Goal: Task Accomplishment & Management: Manage account settings

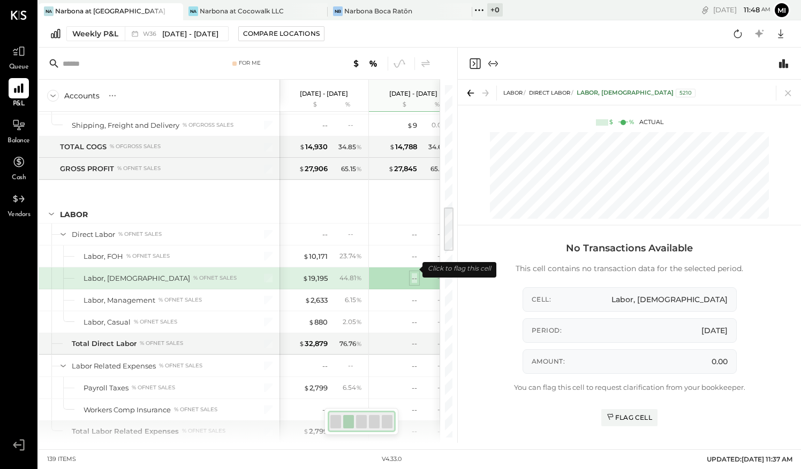
click at [414, 274] on div "--" at bounding box center [414, 279] width 5 height 10
click at [791, 93] on icon at bounding box center [788, 93] width 15 height 15
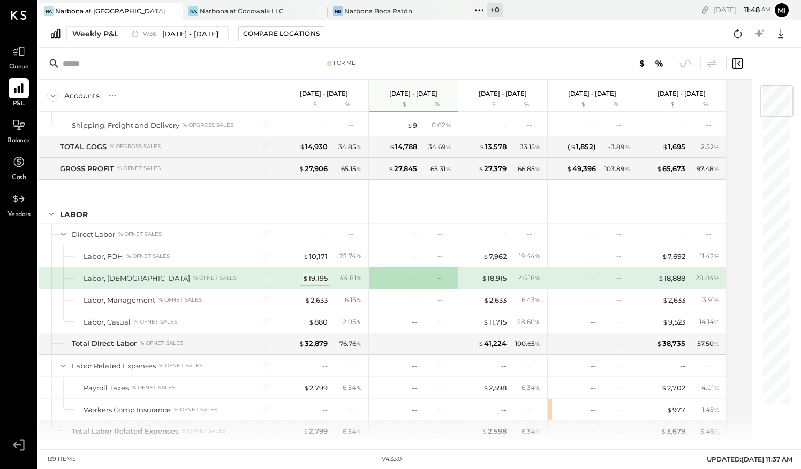
click at [314, 274] on div "$ 19,195" at bounding box center [314, 279] width 25 height 10
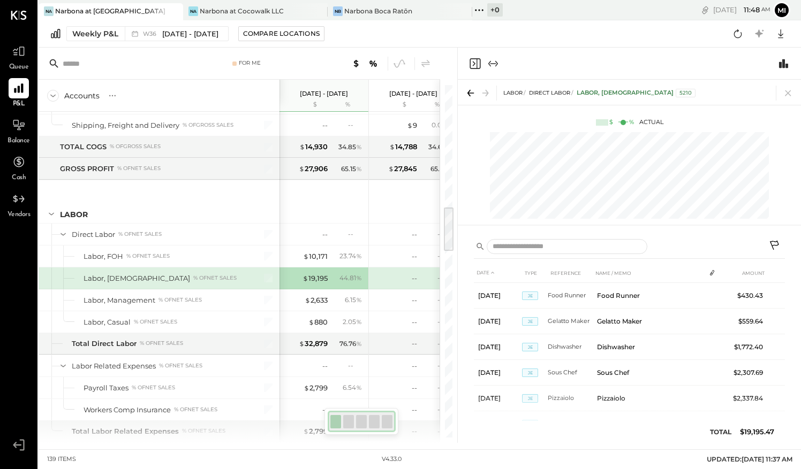
click at [774, 243] on icon at bounding box center [775, 246] width 13 height 13
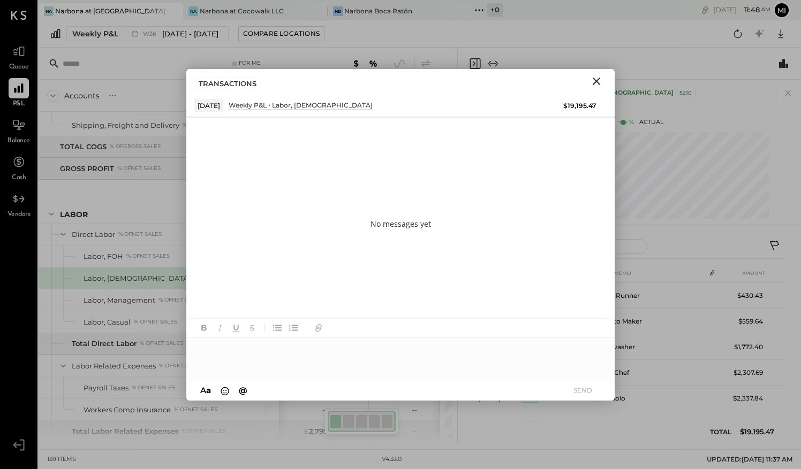
click at [596, 84] on icon "Close" at bounding box center [596, 81] width 13 height 13
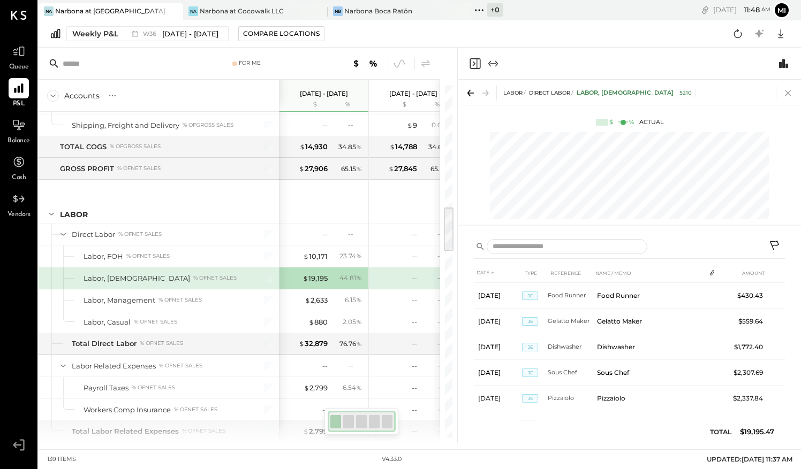
click at [786, 99] on icon at bounding box center [788, 93] width 15 height 15
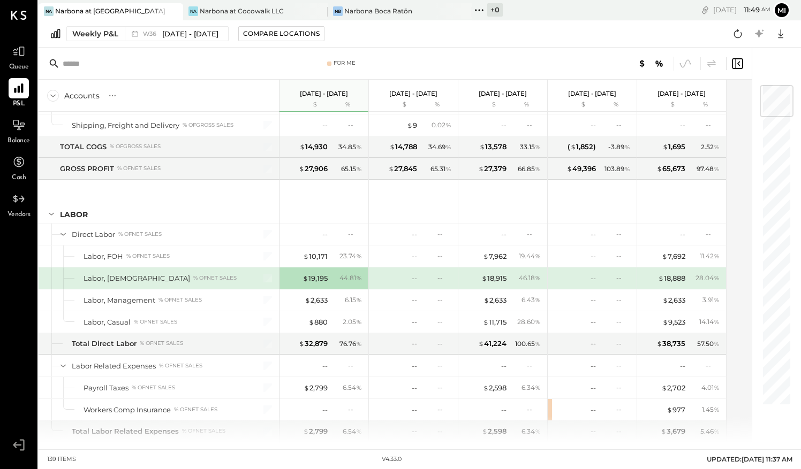
click at [785, 100] on div at bounding box center [777, 101] width 34 height 32
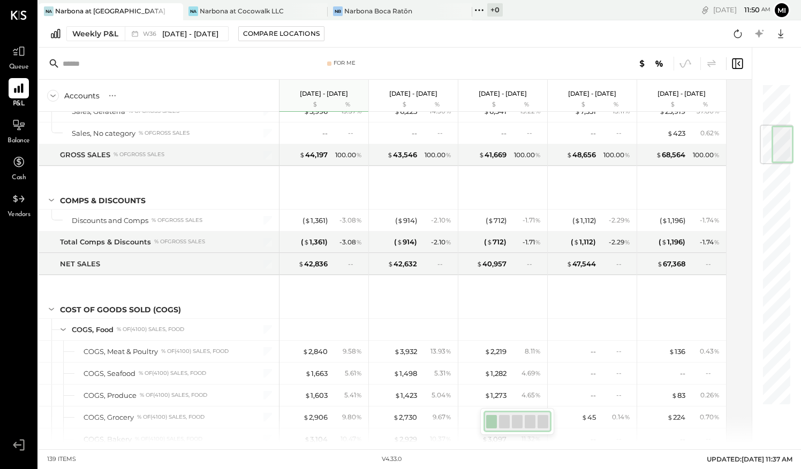
scroll to position [332, 0]
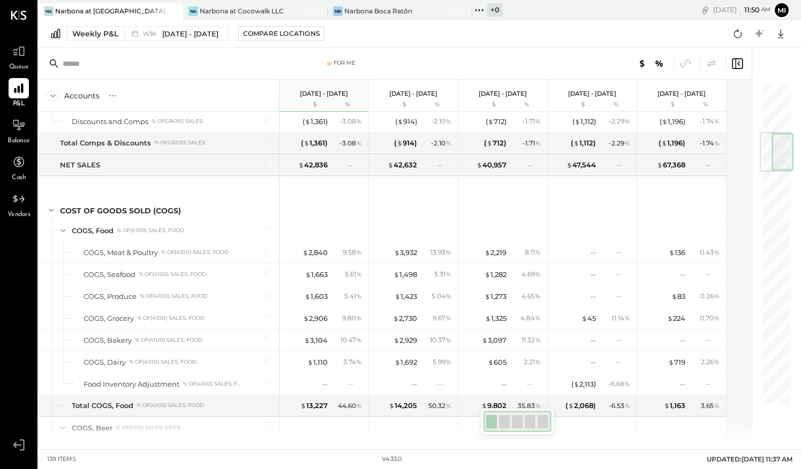
drag, startPoint x: 779, startPoint y: 108, endPoint x: 777, endPoint y: 157, distance: 49.3
click at [777, 157] on div at bounding box center [777, 152] width 34 height 40
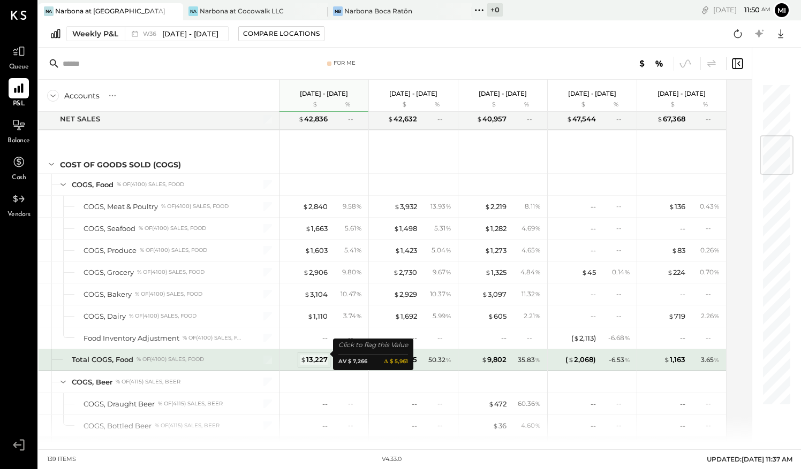
click at [312, 355] on div "$ 13,227" at bounding box center [313, 360] width 27 height 10
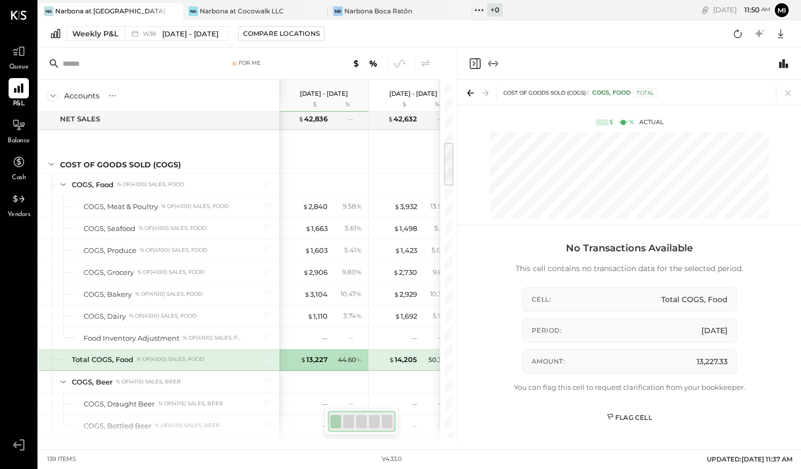
click at [625, 416] on div "Flag Cell" at bounding box center [630, 417] width 46 height 9
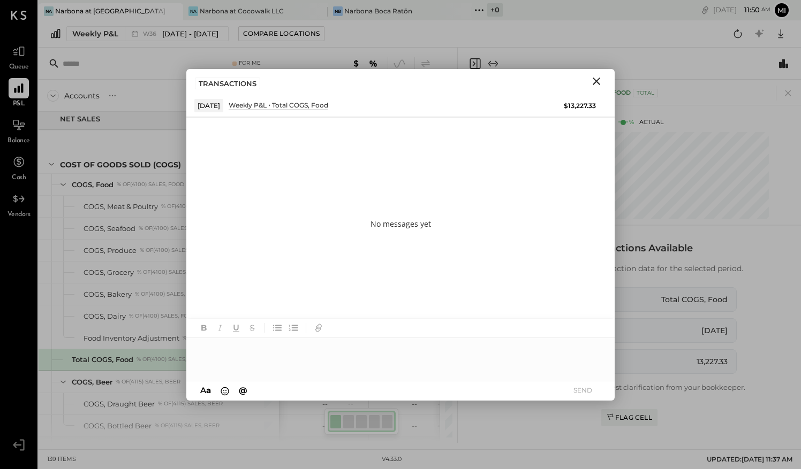
click at [292, 152] on div "No messages yet" at bounding box center [400, 224] width 428 height 214
click at [262, 357] on div at bounding box center [400, 359] width 428 height 43
type input "**"
click at [279, 335] on span "[PERSON_NAME]" at bounding box center [289, 336] width 84 height 10
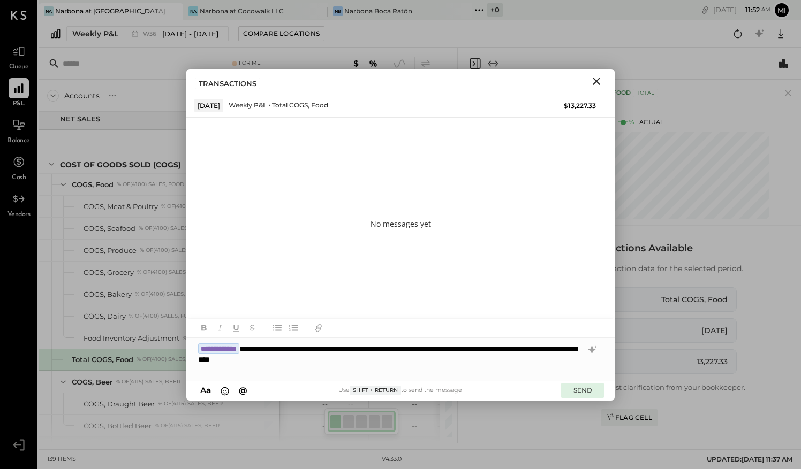
click at [587, 392] on button "SEND" at bounding box center [582, 390] width 43 height 14
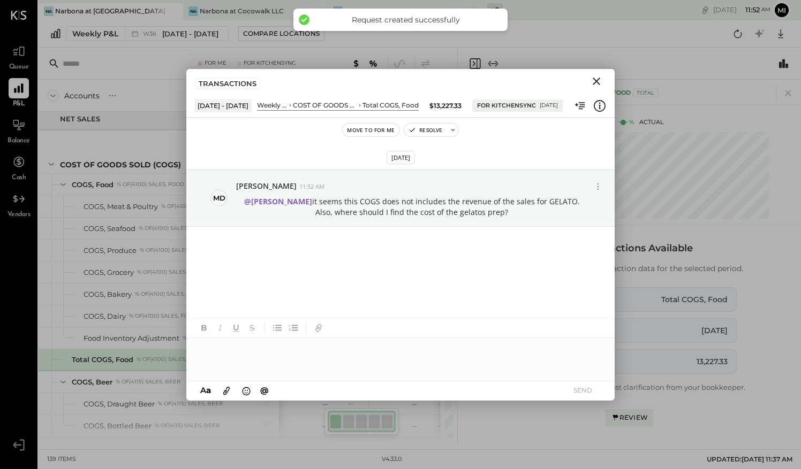
click at [603, 80] on button "Close" at bounding box center [596, 81] width 19 height 14
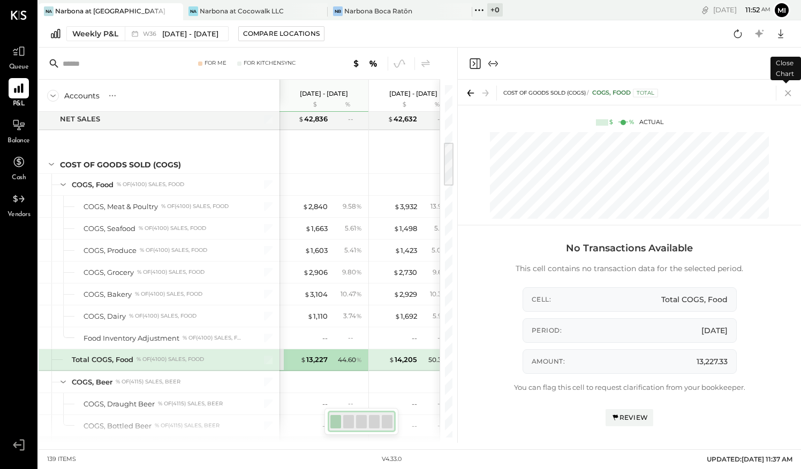
click at [790, 92] on icon at bounding box center [788, 93] width 15 height 15
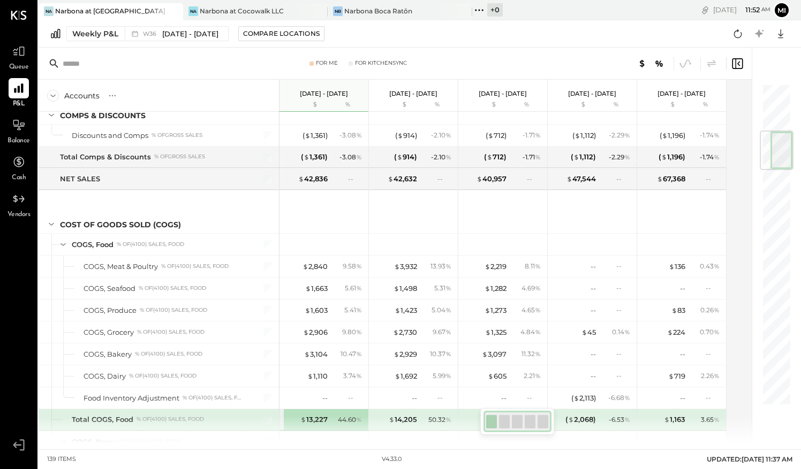
drag, startPoint x: 774, startPoint y: 104, endPoint x: 781, endPoint y: 149, distance: 46.0
click at [781, 149] on div at bounding box center [777, 151] width 34 height 40
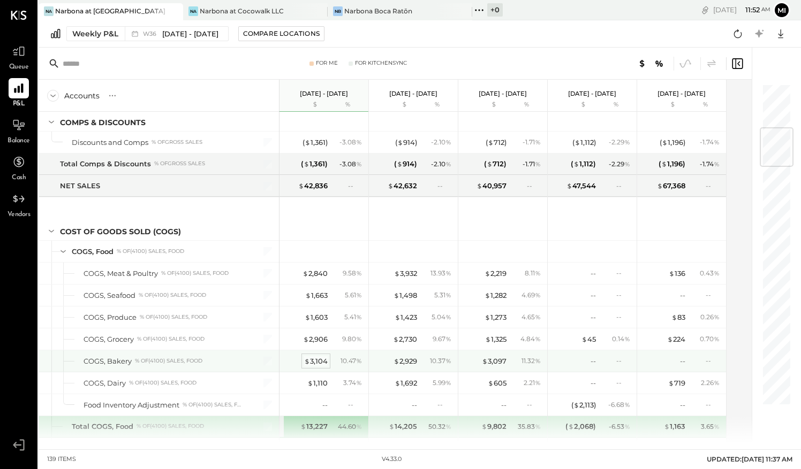
click at [320, 357] on div "$ 3,104" at bounding box center [316, 362] width 24 height 10
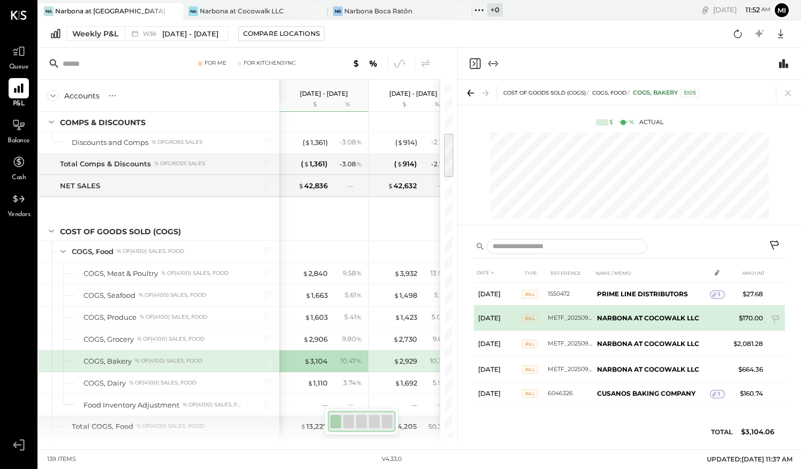
click at [528, 319] on span "Bill" at bounding box center [530, 318] width 16 height 9
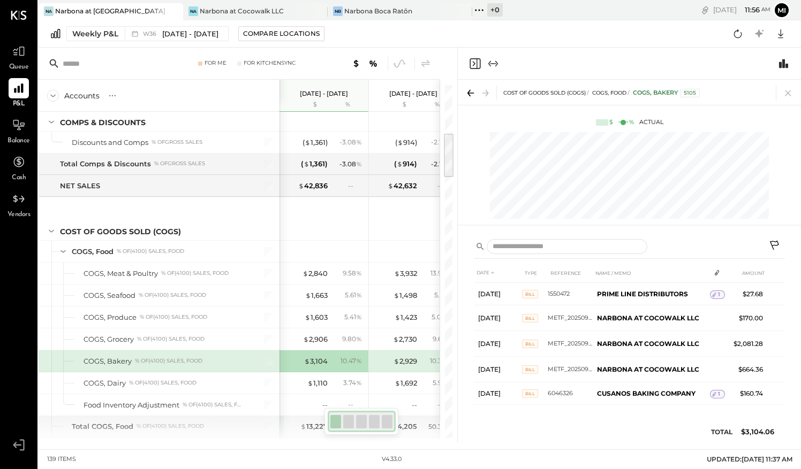
click at [775, 241] on icon at bounding box center [774, 245] width 9 height 9
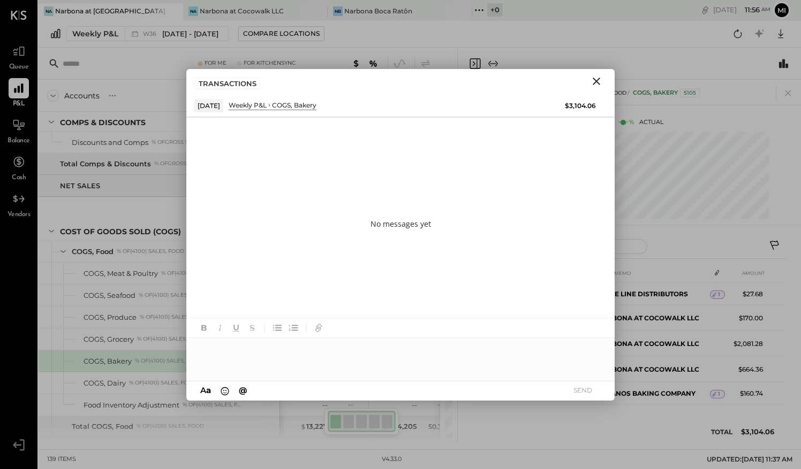
click at [282, 349] on div at bounding box center [400, 359] width 428 height 43
type input "**"
click at [285, 342] on div "HB [PERSON_NAME]" at bounding box center [274, 336] width 123 height 21
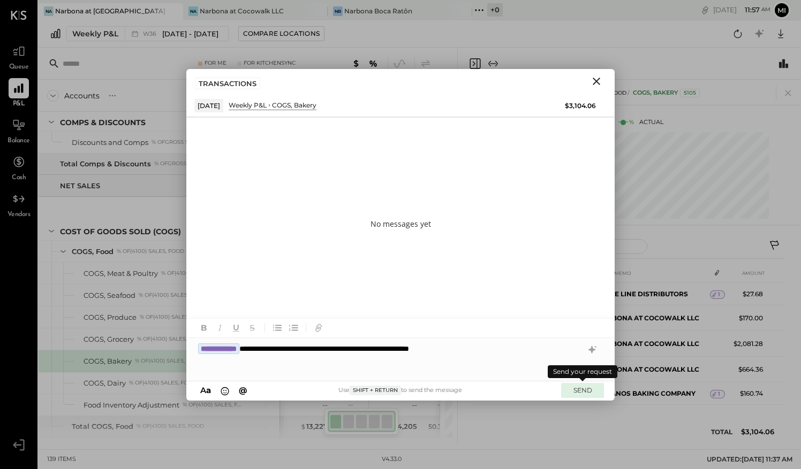
click at [584, 389] on button "SEND" at bounding box center [582, 390] width 43 height 14
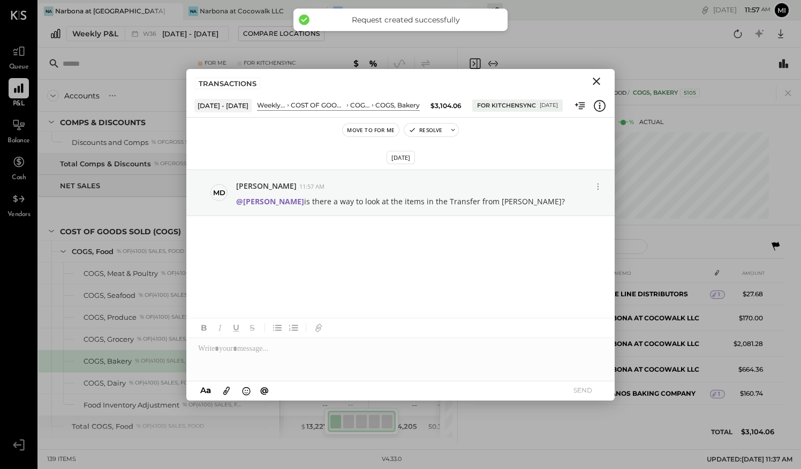
click at [596, 81] on icon "Close" at bounding box center [596, 81] width 7 height 7
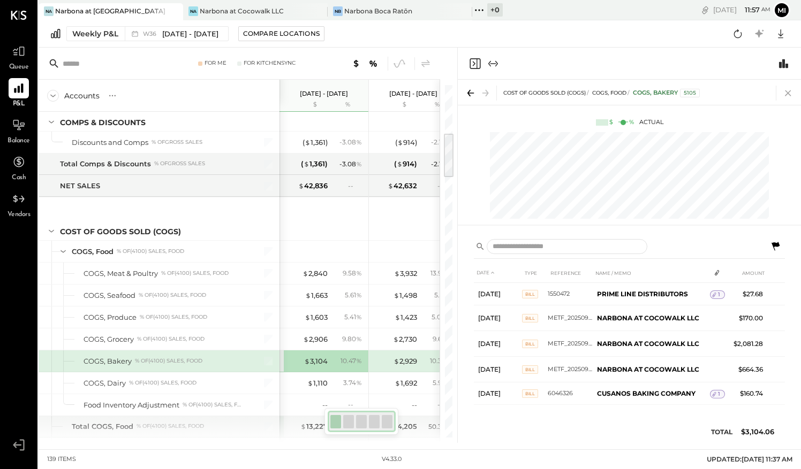
click at [787, 93] on icon at bounding box center [788, 93] width 6 height 6
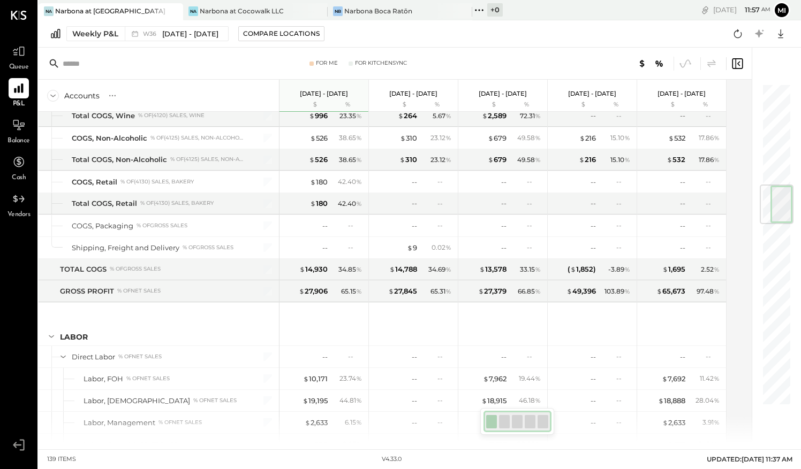
scroll to position [848, 0]
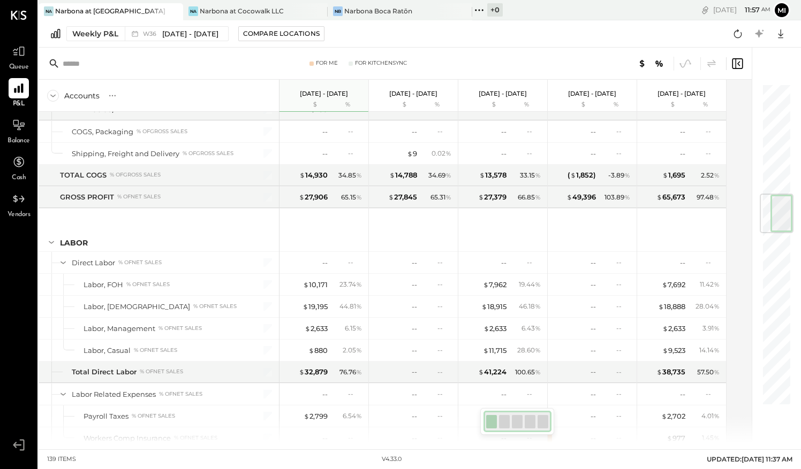
drag, startPoint x: 779, startPoint y: 101, endPoint x: 800, endPoint y: 207, distance: 108.0
click at [800, 208] on html "Queue P&L Balance Cash Vendors v 4.33.0 Na Narbona at [GEOGRAPHIC_DATA] LLC [GE…" at bounding box center [400, 234] width 801 height 469
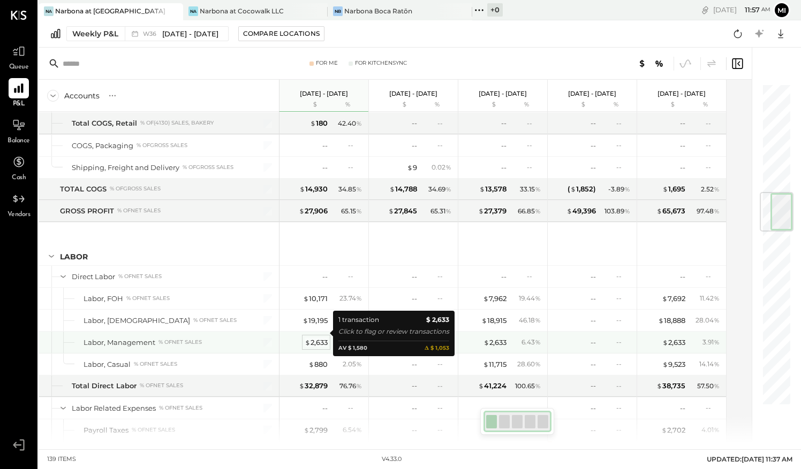
click at [323, 338] on div "$ 2,633" at bounding box center [316, 343] width 23 height 10
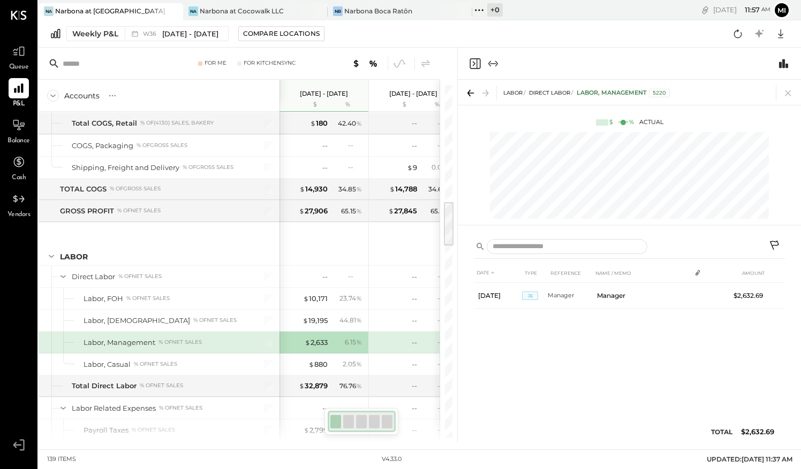
click at [776, 245] on icon at bounding box center [774, 245] width 9 height 9
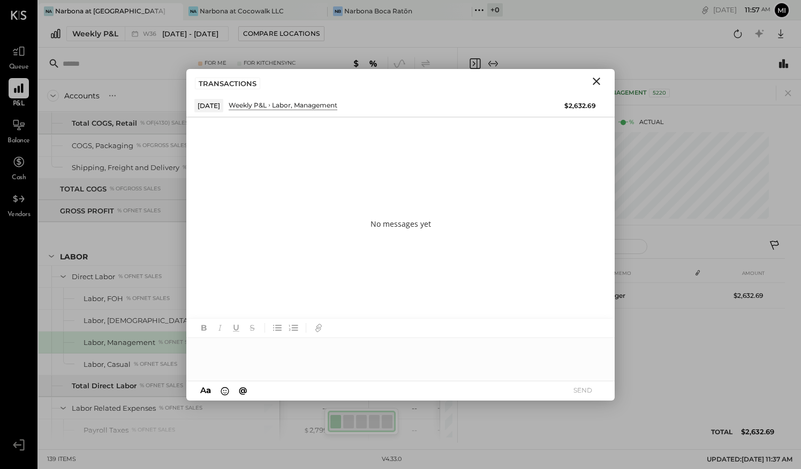
click at [324, 351] on div at bounding box center [400, 359] width 428 height 43
click at [320, 339] on span "[PERSON_NAME]" at bounding box center [289, 336] width 84 height 10
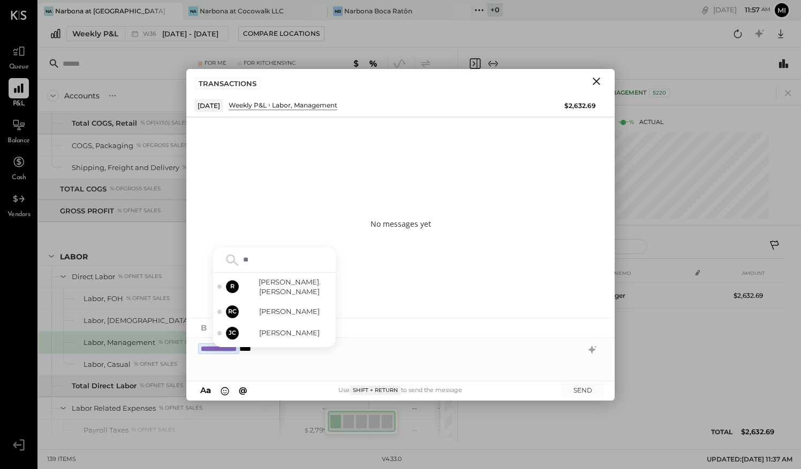
type input "***"
click at [299, 330] on div "RC [PERSON_NAME]" at bounding box center [274, 336] width 123 height 21
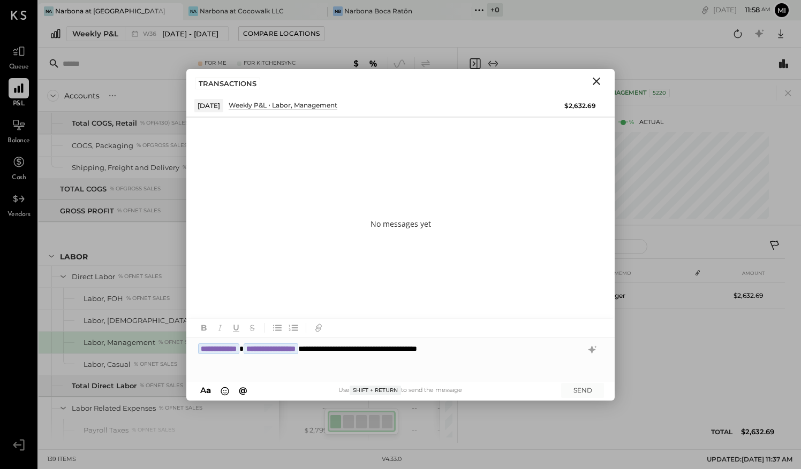
click at [521, 351] on div "**********" at bounding box center [400, 359] width 428 height 43
click at [586, 391] on button "SEND" at bounding box center [582, 390] width 43 height 14
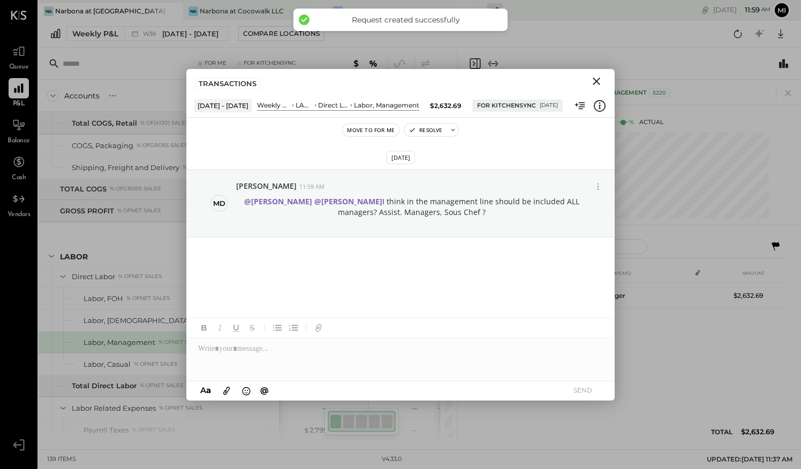
click at [594, 79] on icon "Close" at bounding box center [596, 81] width 7 height 7
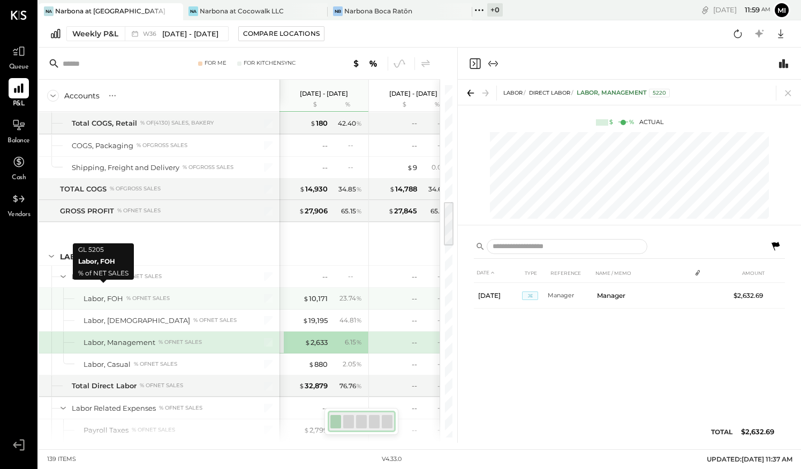
click at [116, 294] on div "Labor, FOH" at bounding box center [104, 299] width 40 height 10
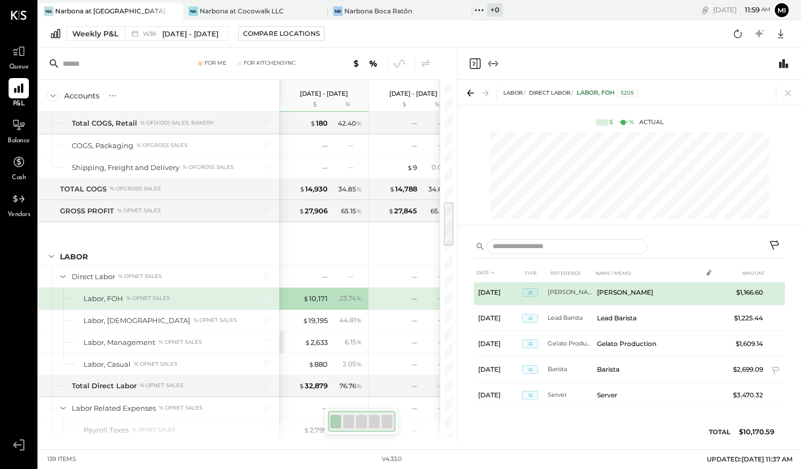
scroll to position [4, 0]
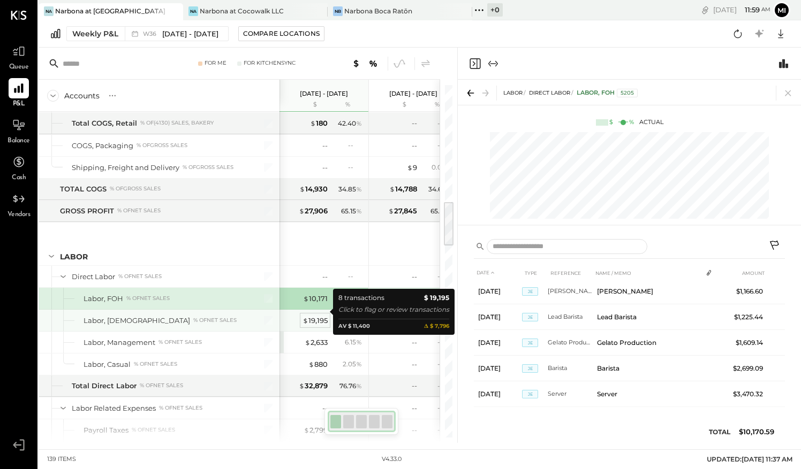
click at [314, 316] on div "$ 19,195" at bounding box center [314, 321] width 25 height 10
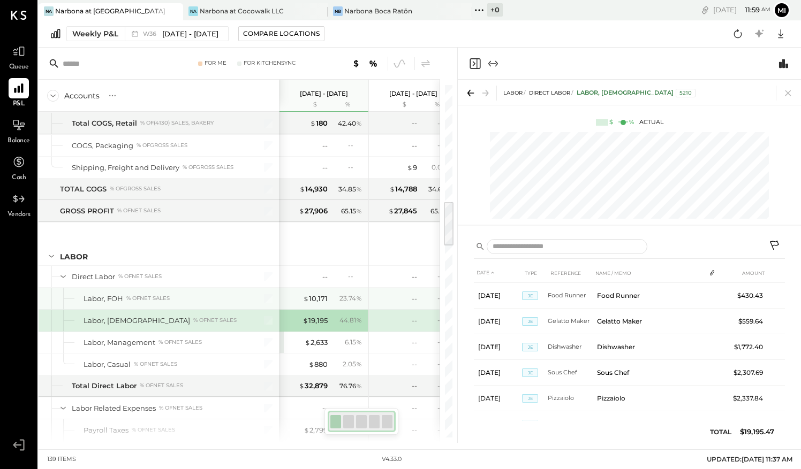
click at [109, 294] on div "Labor, FOH" at bounding box center [104, 299] width 40 height 10
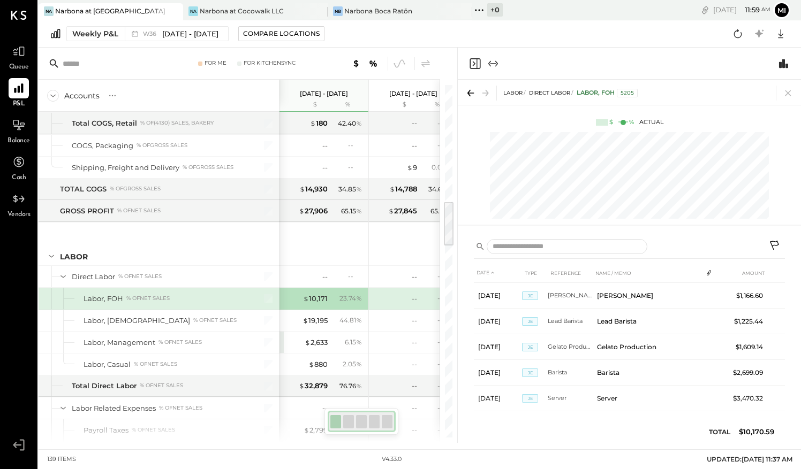
click at [774, 242] on icon at bounding box center [774, 245] width 9 height 9
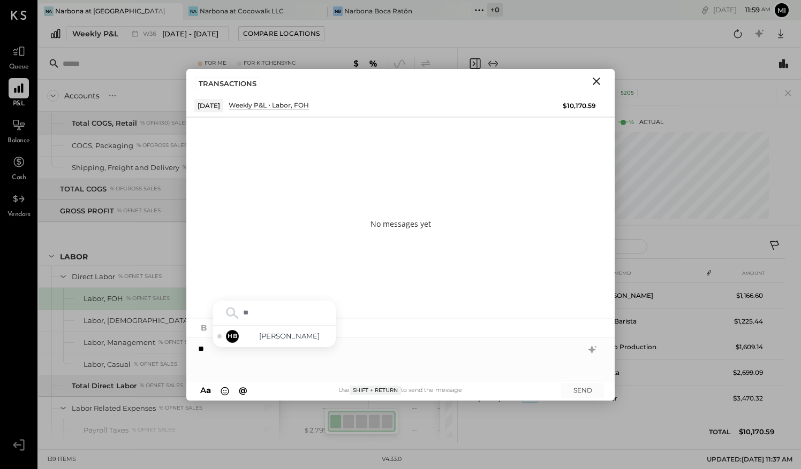
type input "***"
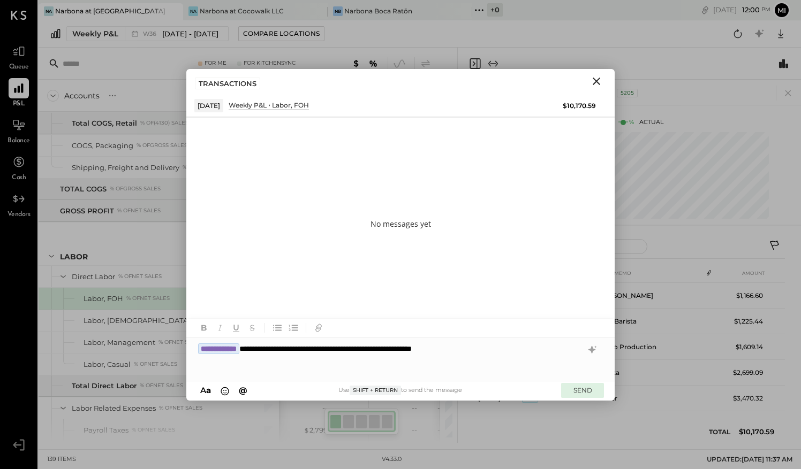
click at [581, 388] on button "SEND" at bounding box center [582, 390] width 43 height 14
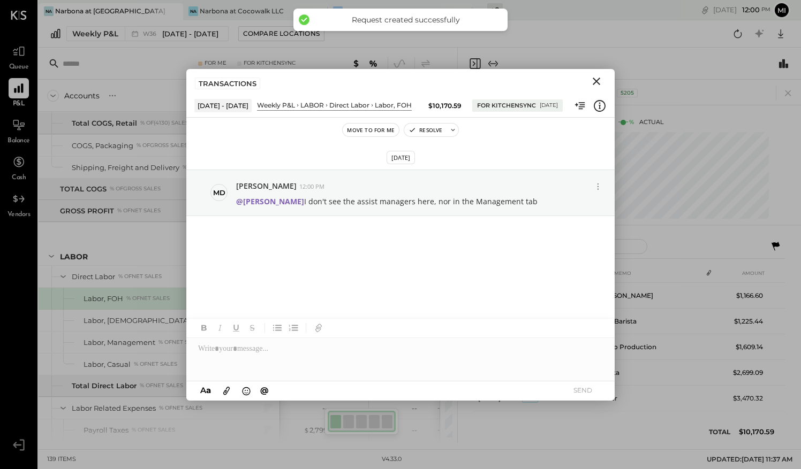
click at [595, 81] on icon "Close" at bounding box center [596, 81] width 7 height 7
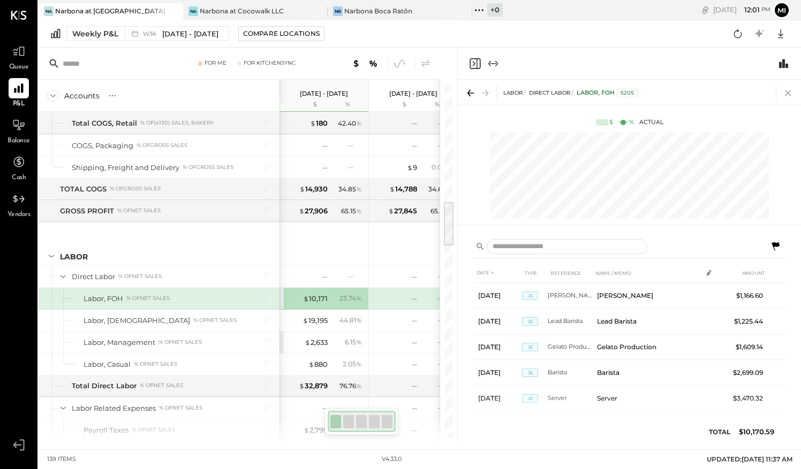
click at [791, 92] on icon at bounding box center [788, 93] width 15 height 15
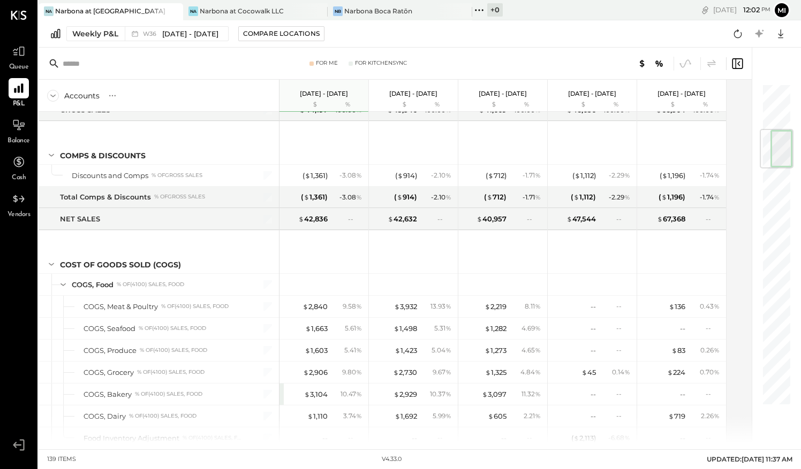
scroll to position [368, 0]
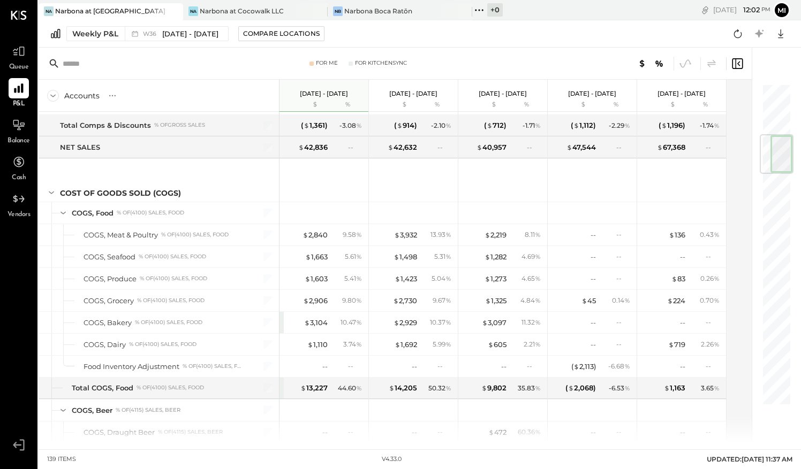
drag, startPoint x: 776, startPoint y: 103, endPoint x: 790, endPoint y: 152, distance: 51.2
click at [790, 152] on div at bounding box center [781, 153] width 22 height 37
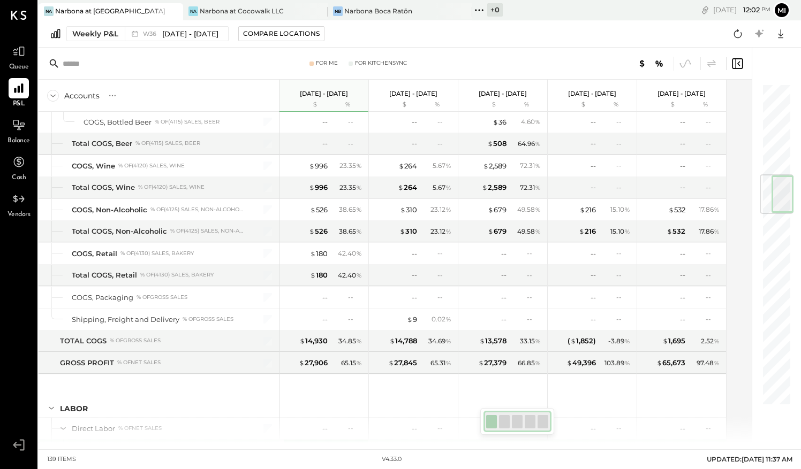
scroll to position [749, 0]
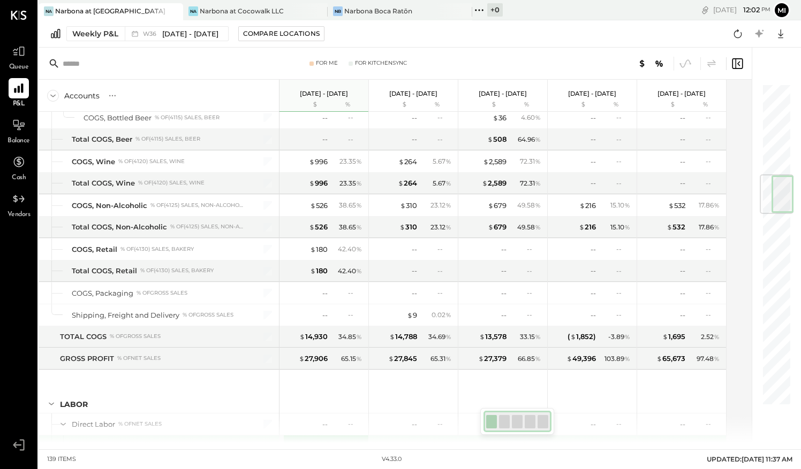
drag, startPoint x: 779, startPoint y: 149, endPoint x: 783, endPoint y: 193, distance: 44.6
click at [783, 193] on div at bounding box center [777, 195] width 34 height 40
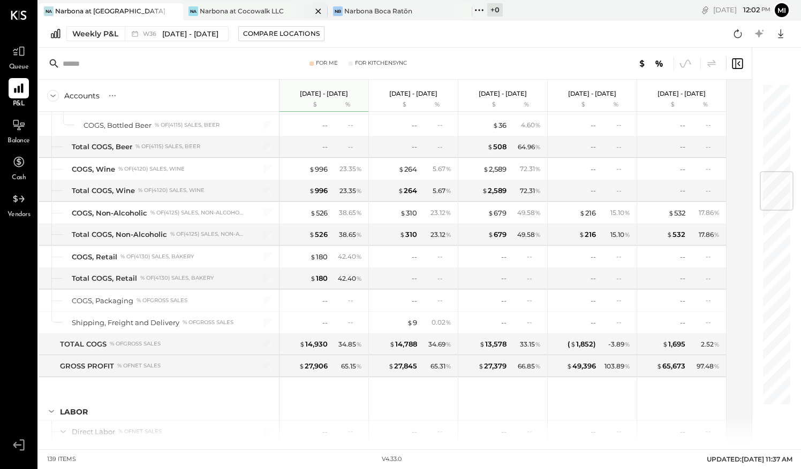
click at [263, 9] on div "Narbona at Cocowalk LLC" at bounding box center [242, 10] width 84 height 9
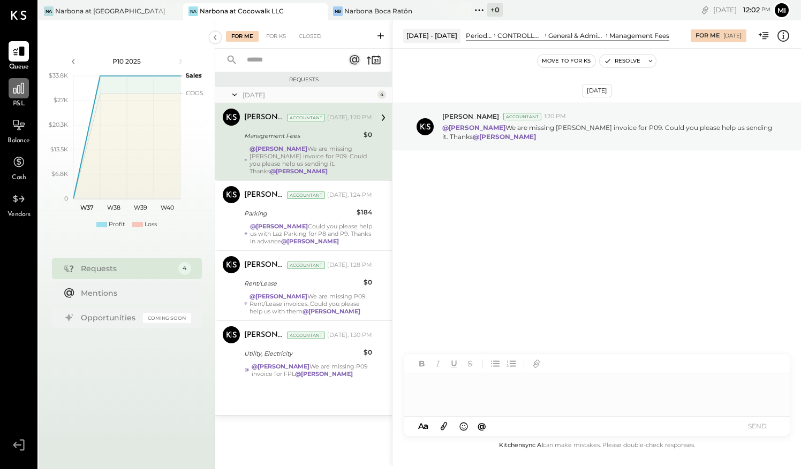
click at [20, 99] on div "P&L" at bounding box center [19, 93] width 20 height 31
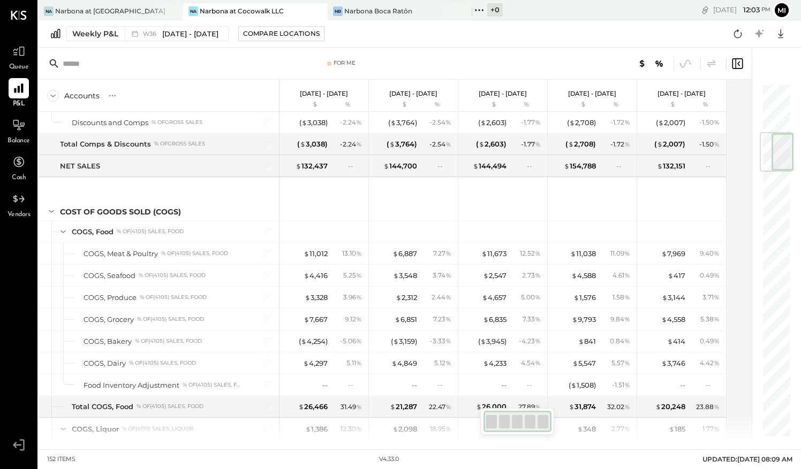
scroll to position [412, 0]
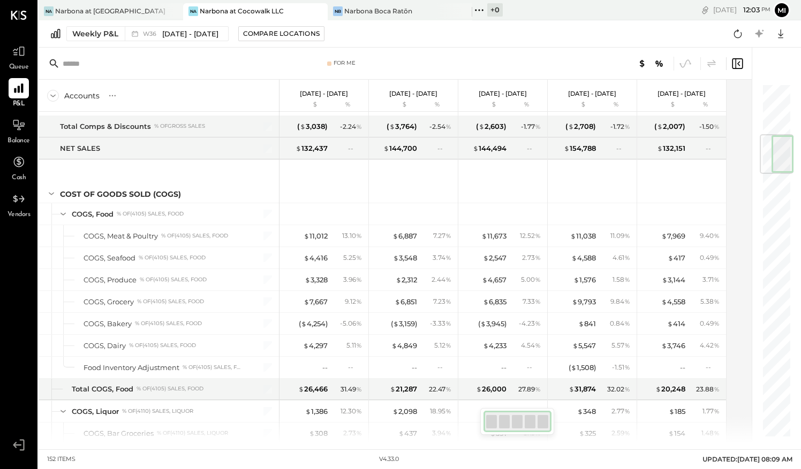
drag, startPoint x: 776, startPoint y: 101, endPoint x: 786, endPoint y: 152, distance: 52.3
click at [786, 152] on div at bounding box center [777, 154] width 34 height 40
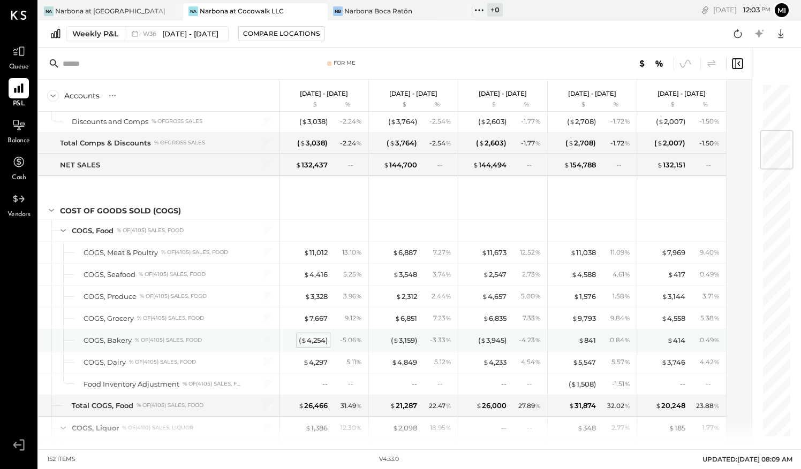
click at [312, 336] on div "( $ 4,254 )" at bounding box center [313, 341] width 29 height 10
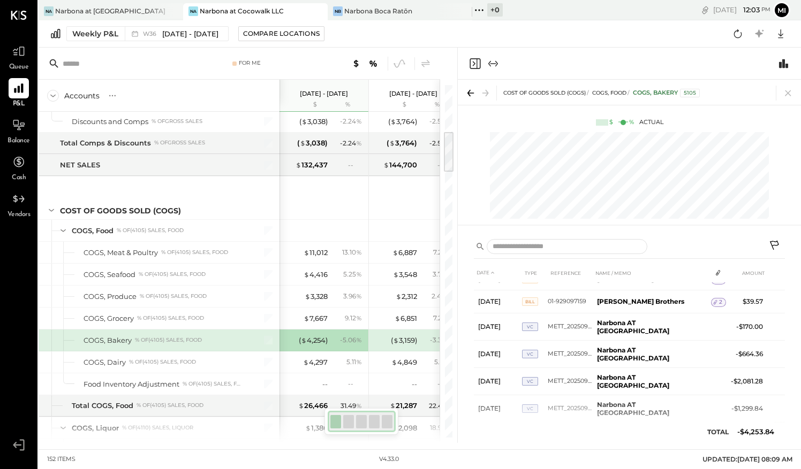
scroll to position [94, 0]
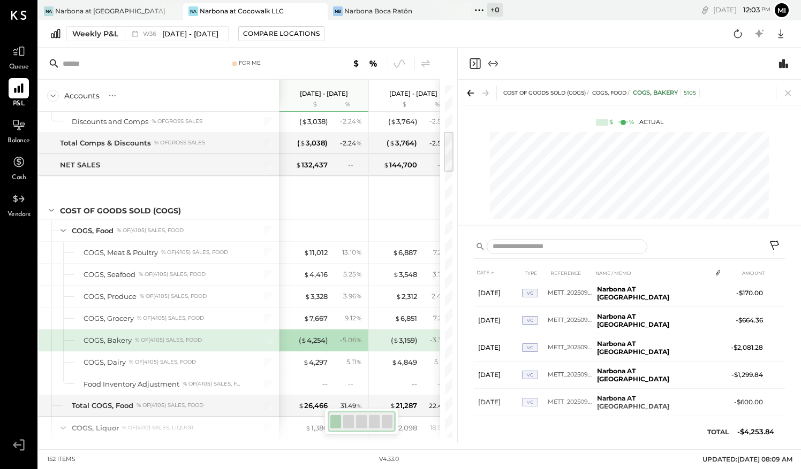
drag, startPoint x: 785, startPoint y: 367, endPoint x: 785, endPoint y: 350, distance: 17.1
click at [785, 350] on div "DATE TYPE REFERENCE NAME / MEMO AMOUNT [DATE] Bill 2096113 US Foods, Inc. 1 $26…" at bounding box center [629, 337] width 343 height 211
drag, startPoint x: 785, startPoint y: 356, endPoint x: 785, endPoint y: 324, distance: 31.6
click at [784, 315] on div "DATE TYPE REFERENCE NAME / MEMO AMOUNT [DATE] Bill 2096113 US Foods, Inc. 1 $26…" at bounding box center [629, 337] width 343 height 211
click at [789, 365] on div "DATE TYPE REFERENCE NAME / MEMO AMOUNT [DATE] Bill 2096113 US Foods, Inc. 1 $26…" at bounding box center [629, 337] width 343 height 211
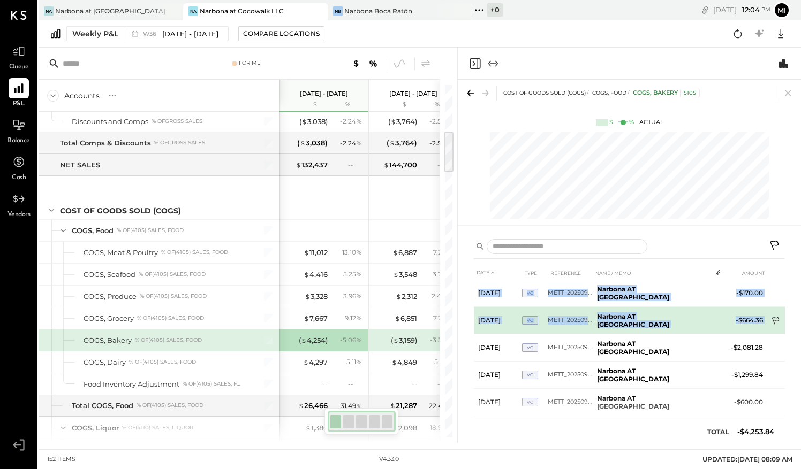
drag, startPoint x: 781, startPoint y: 321, endPoint x: 783, endPoint y: 313, distance: 8.8
click at [783, 313] on div "DATE TYPE REFERENCE NAME / MEMO AMOUNT [DATE] Bill 2096113 US Foods, Inc. 1 $26…" at bounding box center [629, 337] width 343 height 211
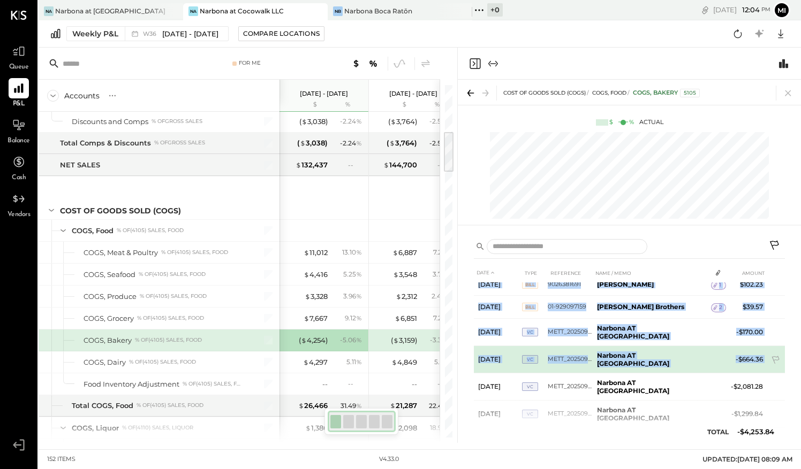
scroll to position [40, 0]
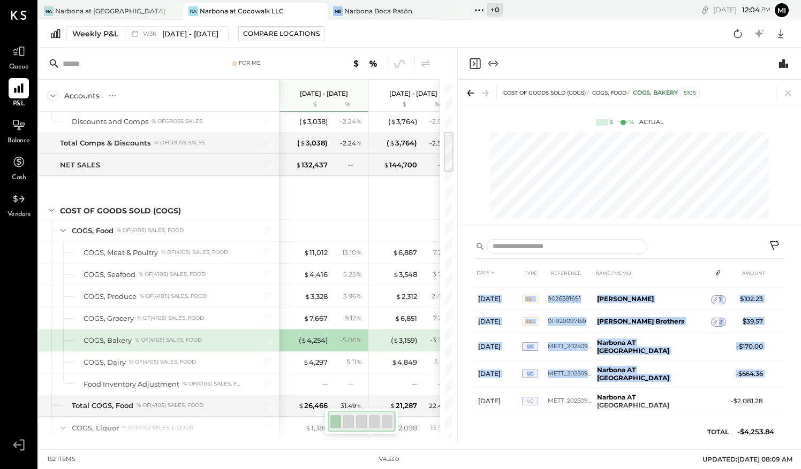
click at [790, 395] on div "DATE TYPE REFERENCE NAME / MEMO AMOUNT [DATE] Bill 2096113 US Foods, Inc. 1 $26…" at bounding box center [629, 337] width 343 height 211
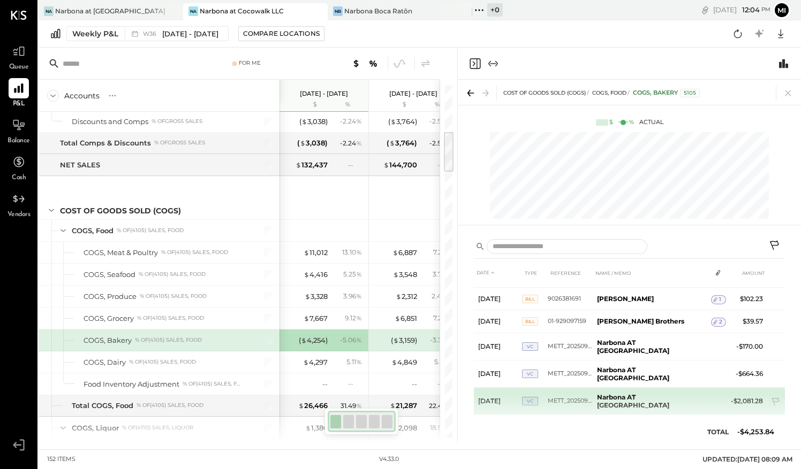
click at [625, 394] on b "Narbona AT [GEOGRAPHIC_DATA]" at bounding box center [633, 401] width 72 height 16
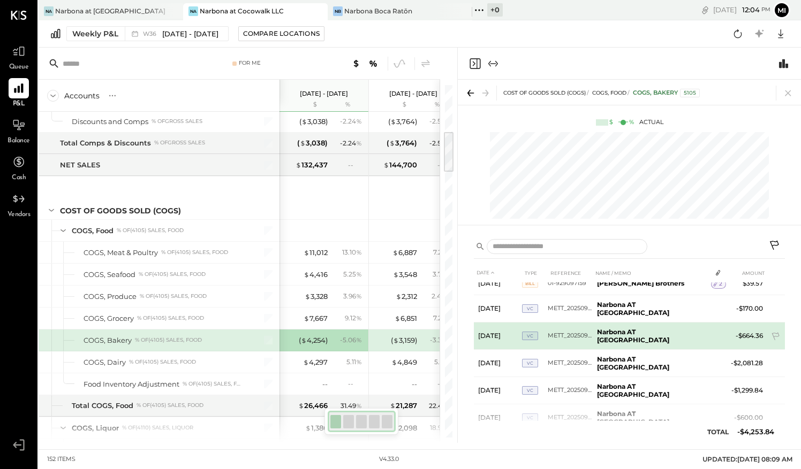
scroll to position [94, 0]
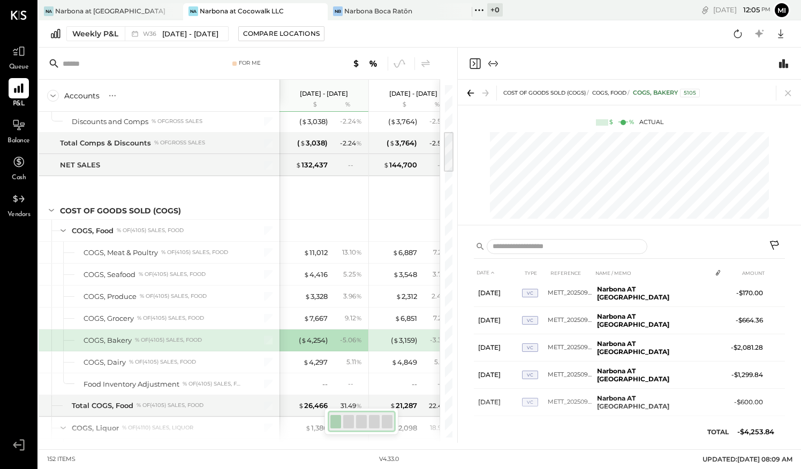
click at [771, 246] on icon at bounding box center [775, 246] width 13 height 13
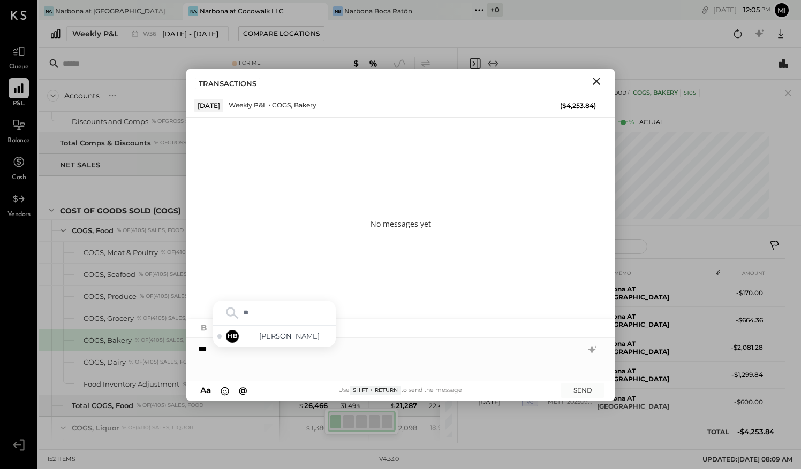
type input "***"
click at [297, 331] on div "HB [PERSON_NAME]" at bounding box center [274, 336] width 123 height 21
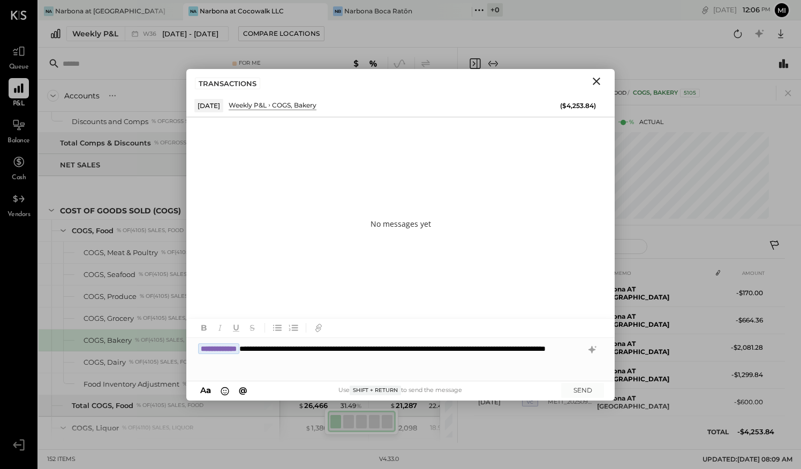
click at [315, 358] on div "**********" at bounding box center [400, 359] width 428 height 43
click at [288, 368] on div "**********" at bounding box center [400, 359] width 428 height 43
click at [288, 373] on div "**********" at bounding box center [400, 359] width 428 height 43
click at [315, 361] on div "**********" at bounding box center [400, 359] width 428 height 43
click at [557, 363] on div "**********" at bounding box center [400, 359] width 428 height 43
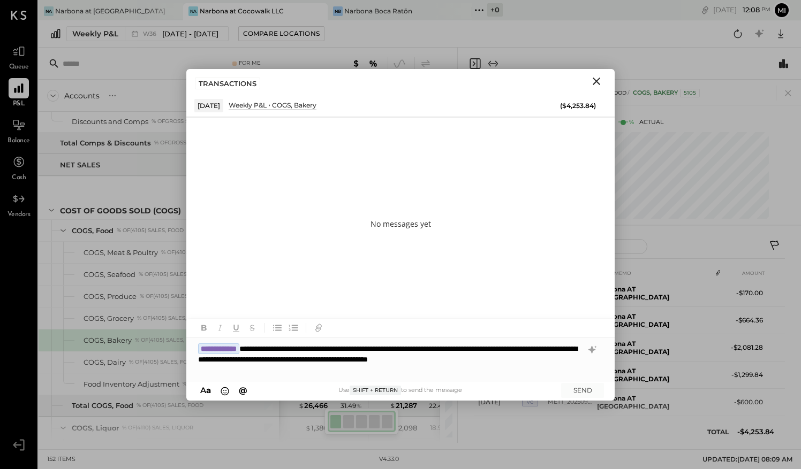
click at [261, 348] on div "**********" at bounding box center [400, 359] width 428 height 43
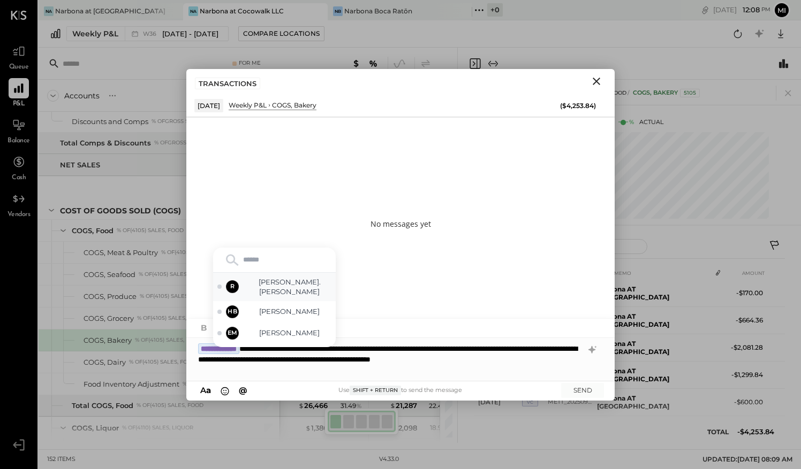
click at [285, 283] on span "[PERSON_NAME].[PERSON_NAME]" at bounding box center [289, 287] width 84 height 20
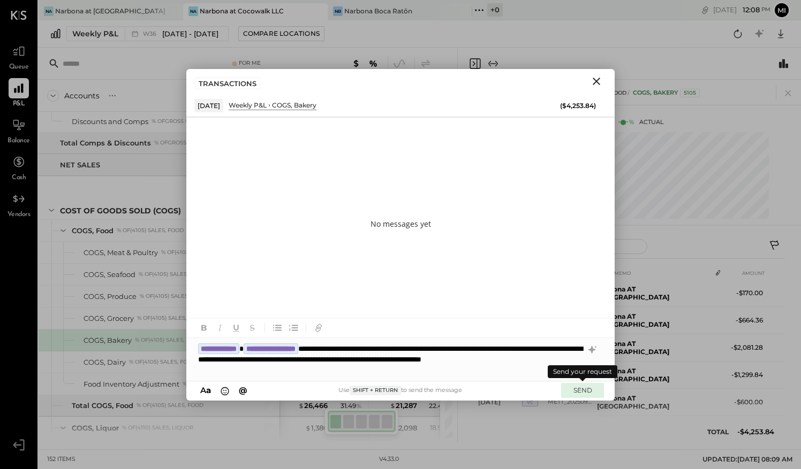
click at [586, 390] on button "SEND" at bounding box center [582, 390] width 43 height 14
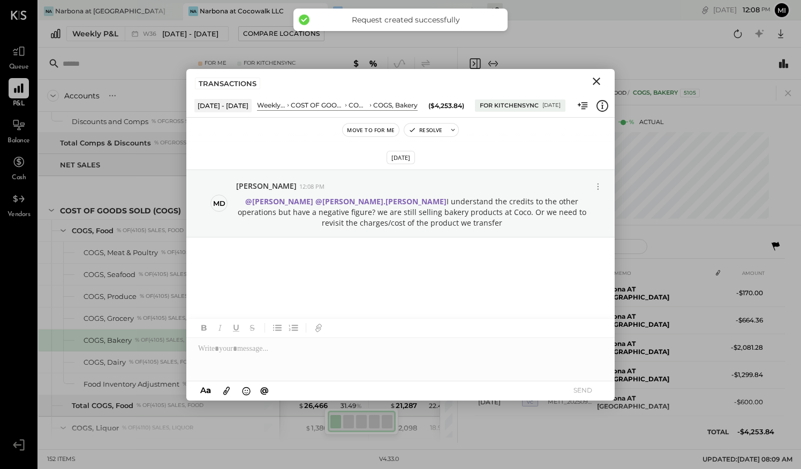
click at [597, 78] on icon "Close" at bounding box center [596, 81] width 13 height 13
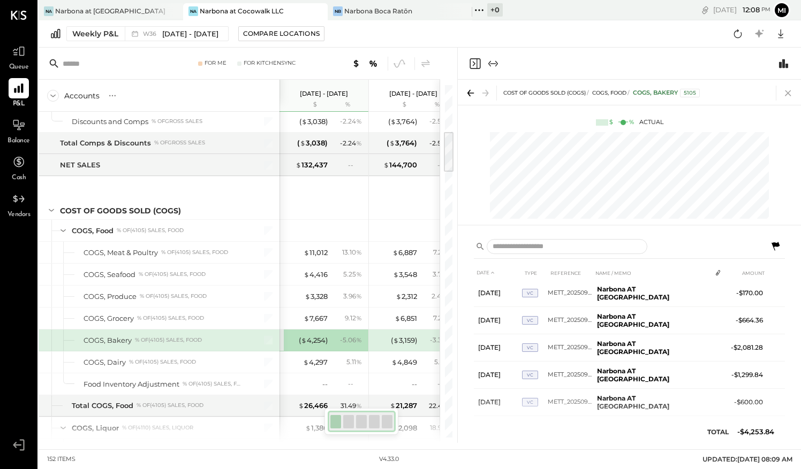
click at [790, 91] on icon at bounding box center [788, 93] width 6 height 6
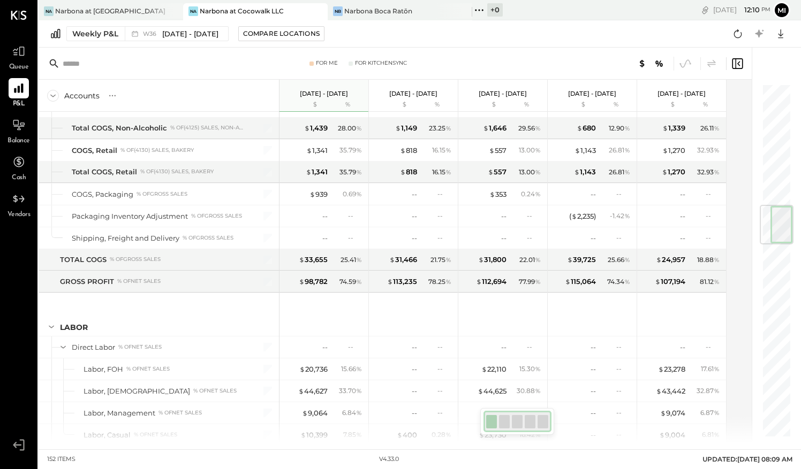
scroll to position [1029, 0]
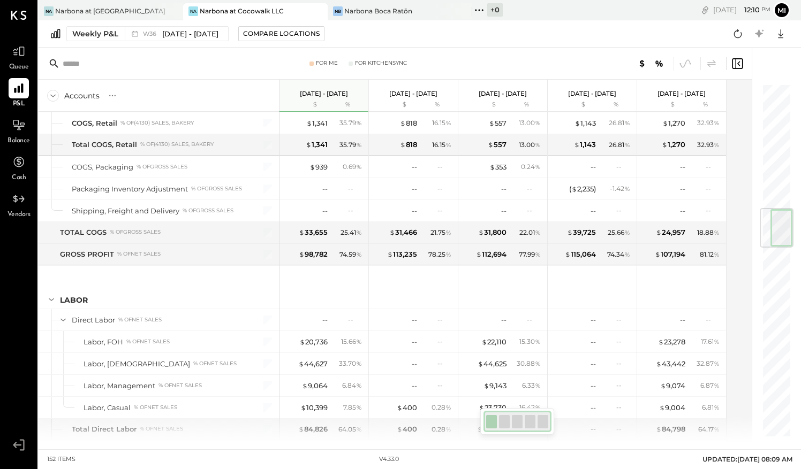
drag, startPoint x: 783, startPoint y: 108, endPoint x: 798, endPoint y: 231, distance: 124.0
click at [798, 231] on div "For Me For KitchenSync Accounts S % GL [DATE] - [DATE] $ % [DATE] - [DATE] $ % …" at bounding box center [420, 246] width 762 height 396
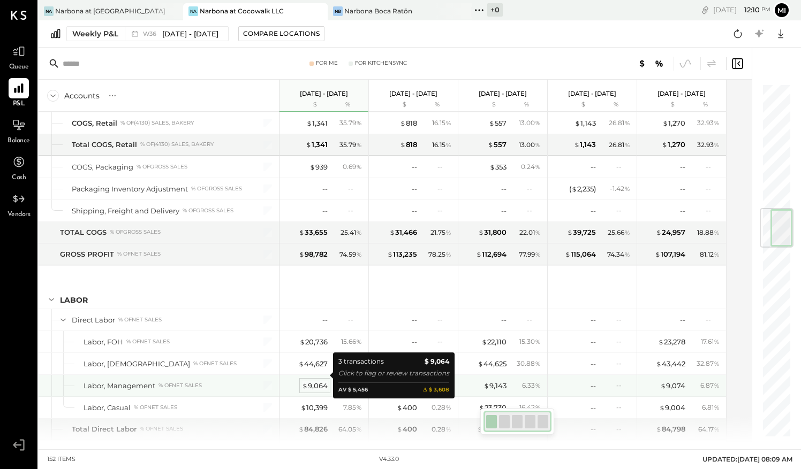
click at [317, 381] on div "$ 9,064" at bounding box center [315, 386] width 26 height 10
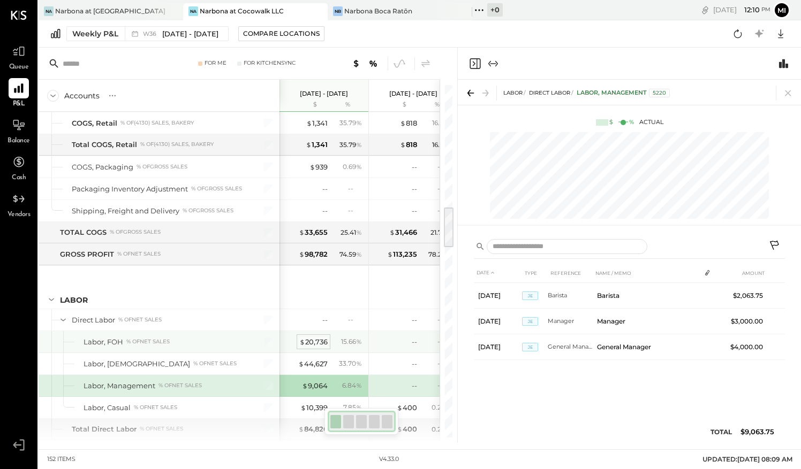
click at [313, 337] on div "$ 20,736" at bounding box center [313, 342] width 28 height 10
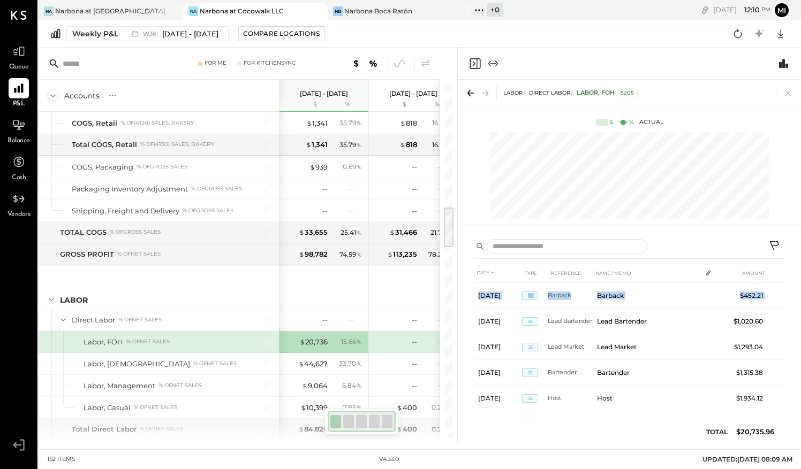
drag, startPoint x: 783, startPoint y: 309, endPoint x: 784, endPoint y: 329, distance: 19.8
click at [784, 329] on div "DATE TYPE REFERENCE NAME / MEMO AMOUNT [DATE] [PERSON_NAME] Barback $452.21 [DA…" at bounding box center [629, 355] width 311 height 185
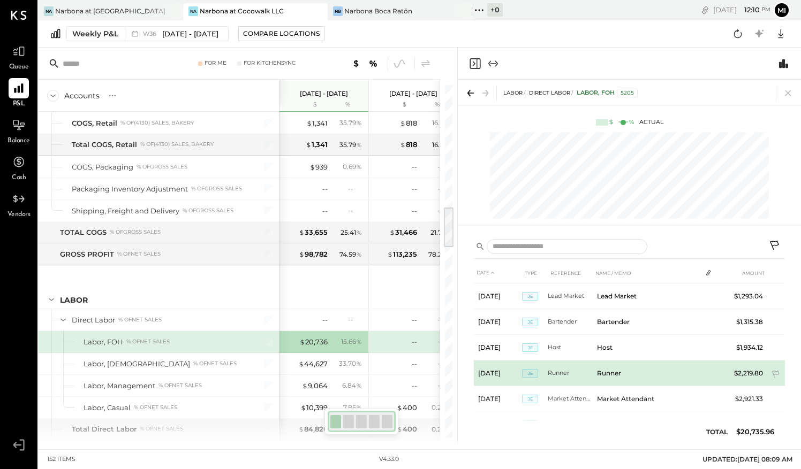
scroll to position [54, 0]
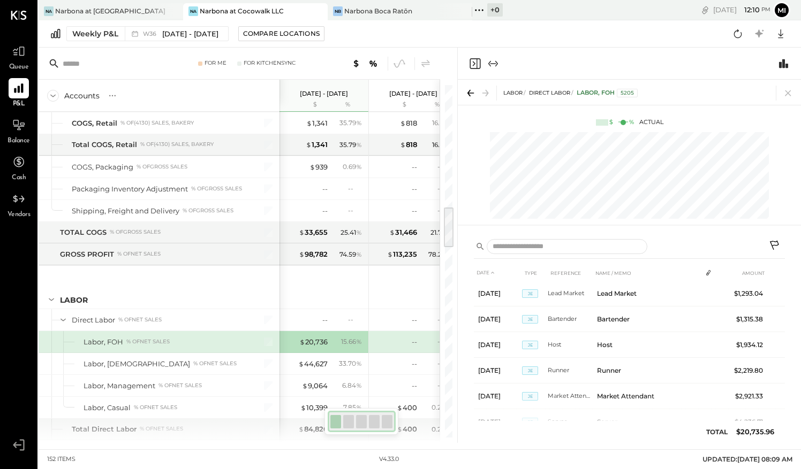
click at [800, 357] on html "Queue P&L Balance Cash Vendors v 4.33.0 Na Narbona at [GEOGRAPHIC_DATA] LLC [GE…" at bounding box center [400, 234] width 801 height 469
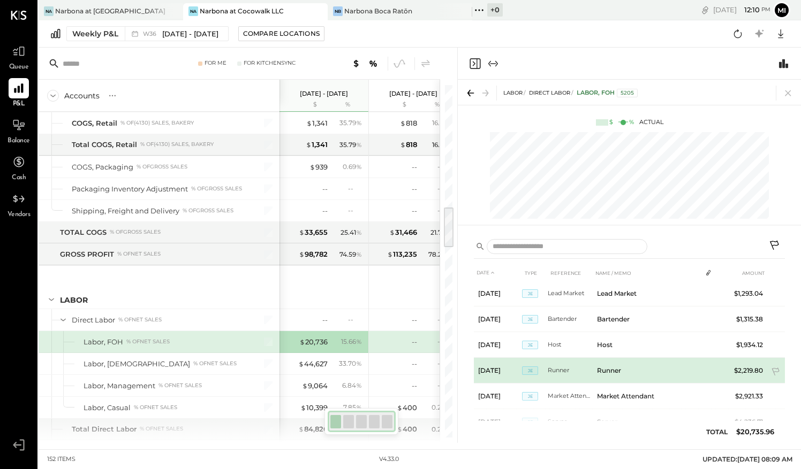
scroll to position [0, 0]
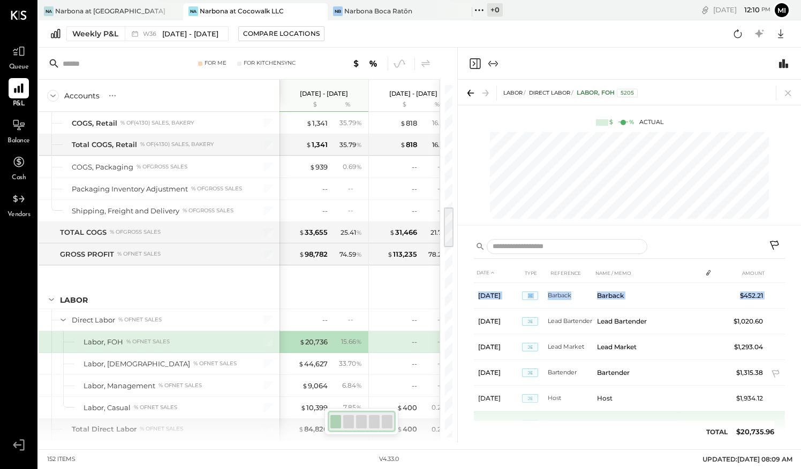
click at [675, 379] on td "Bartender" at bounding box center [647, 373] width 109 height 26
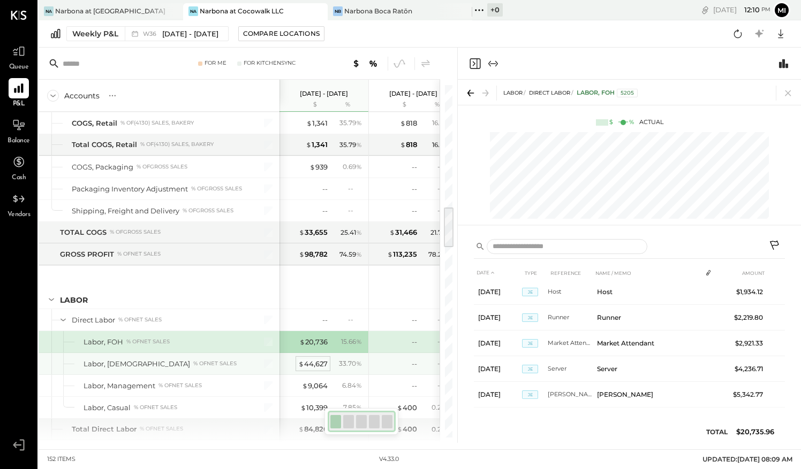
click at [319, 359] on div "$ 44,627" at bounding box center [312, 364] width 29 height 10
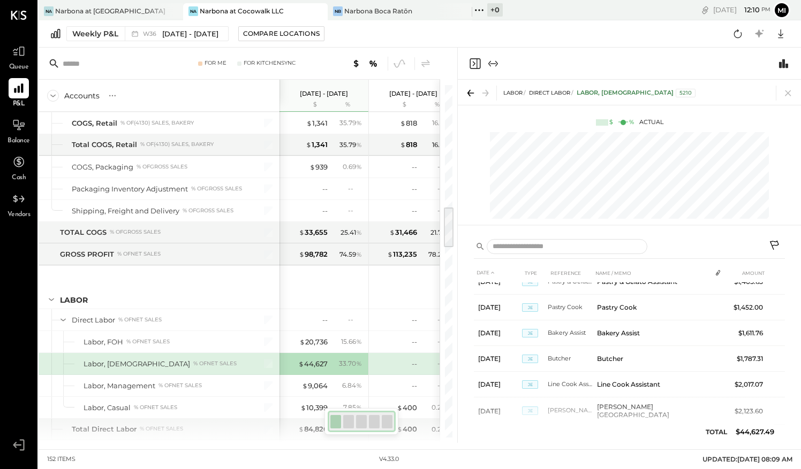
scroll to position [153, 0]
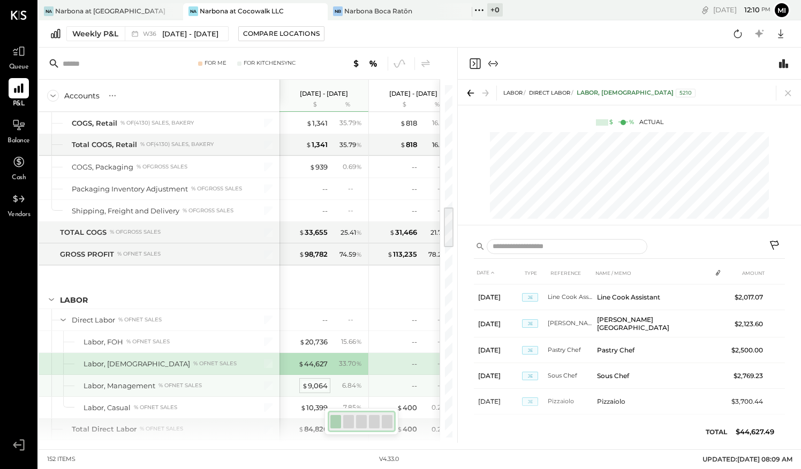
click at [314, 381] on div "$ 9,064" at bounding box center [315, 386] width 26 height 10
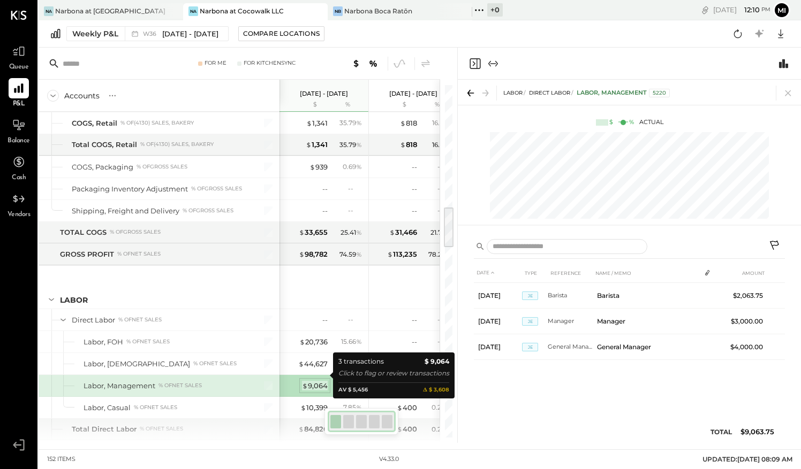
scroll to position [0, 0]
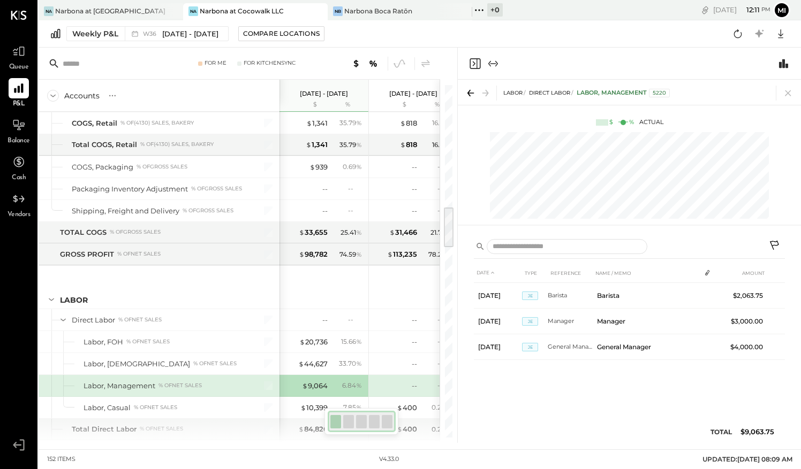
click at [773, 239] on button at bounding box center [775, 246] width 19 height 19
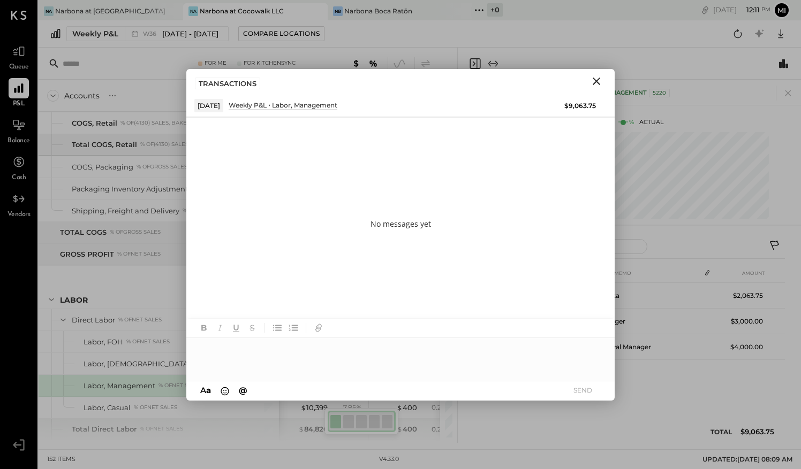
click at [210, 354] on div at bounding box center [400, 359] width 428 height 43
type input "**"
drag, startPoint x: 384, startPoint y: 82, endPoint x: 298, endPoint y: 106, distance: 89.5
click at [298, 106] on div "TRANSACTIONS [DATE] Weekly P&L Labor, Management $9,063.75" at bounding box center [400, 93] width 428 height 48
click at [448, 162] on div "No messages yet" at bounding box center [400, 224] width 428 height 214
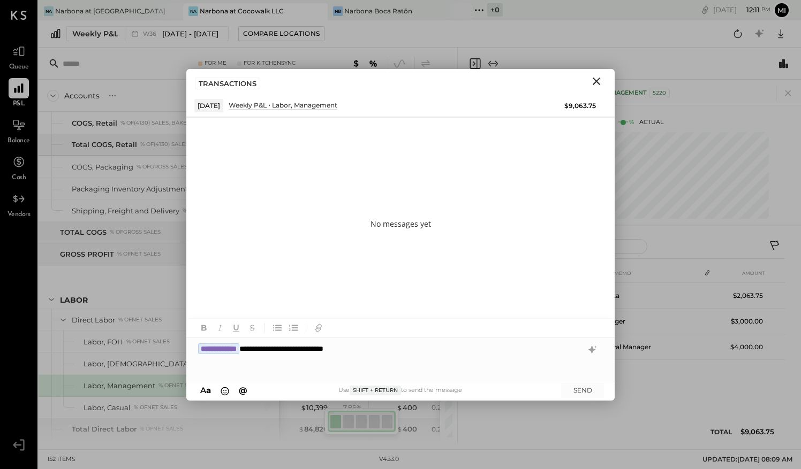
click at [392, 347] on div "**********" at bounding box center [400, 359] width 428 height 43
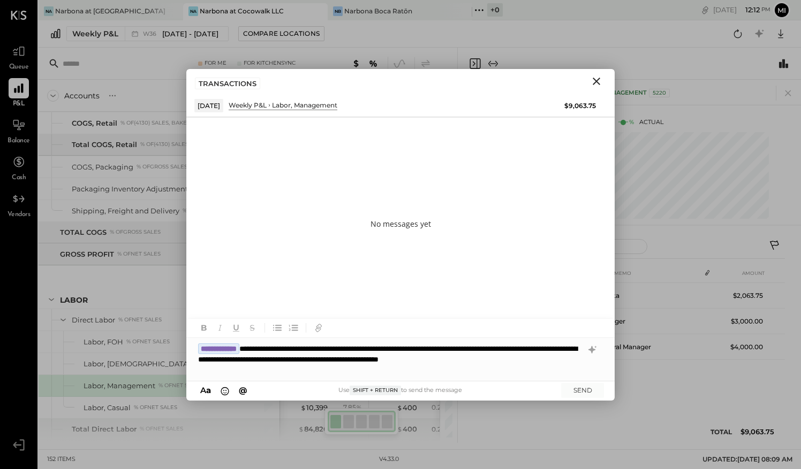
click at [390, 360] on div "**********" at bounding box center [400, 359] width 428 height 43
click at [399, 376] on div "**********" at bounding box center [400, 359] width 428 height 43
click at [577, 391] on button "SEND" at bounding box center [582, 390] width 43 height 14
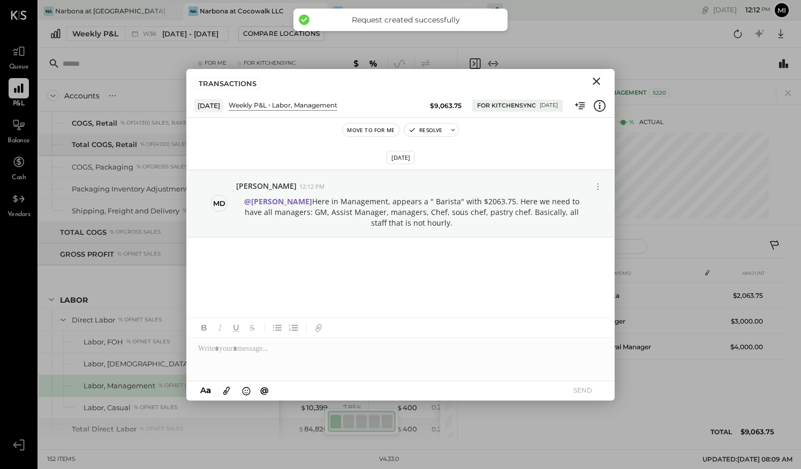
click at [600, 77] on icon "Close" at bounding box center [596, 81] width 13 height 13
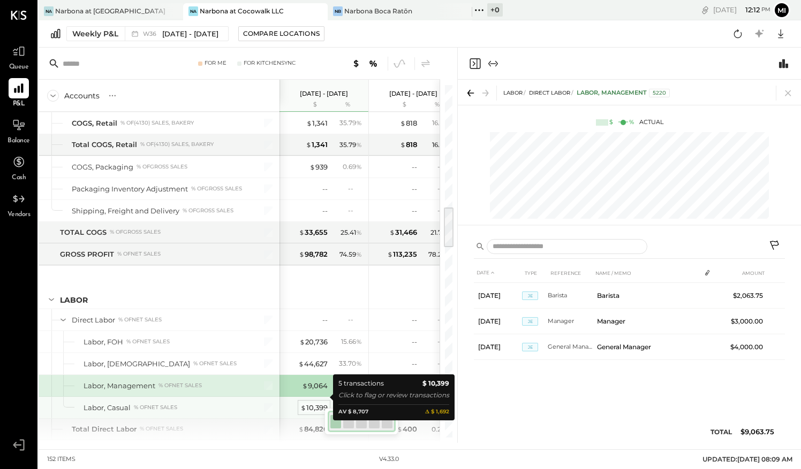
click at [316, 403] on div "$ 10,399" at bounding box center [313, 408] width 27 height 10
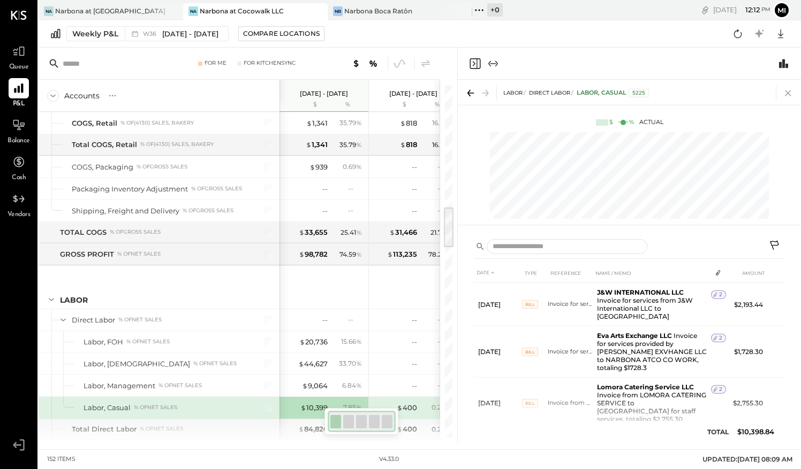
click at [787, 93] on icon at bounding box center [788, 93] width 6 height 6
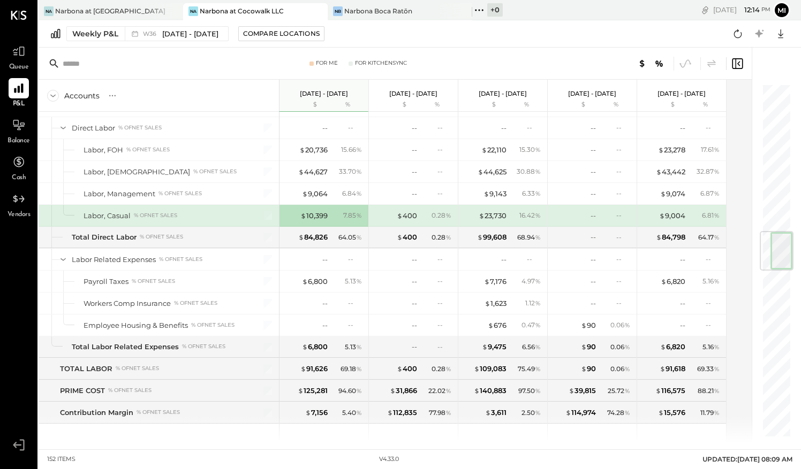
scroll to position [1244, 0]
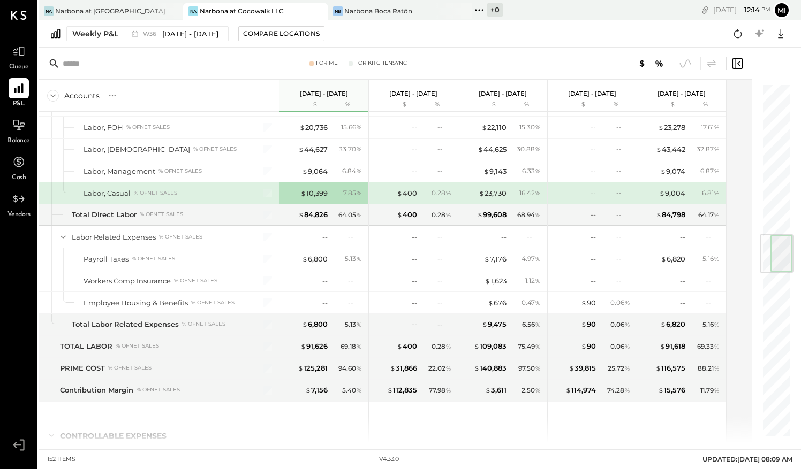
drag, startPoint x: 785, startPoint y: 110, endPoint x: 802, endPoint y: 259, distance: 150.4
click at [800, 259] on html "Queue P&L Balance Cash Vendors v 4.33.0 Na Narbona at [GEOGRAPHIC_DATA] LLC [GE…" at bounding box center [400, 234] width 801 height 469
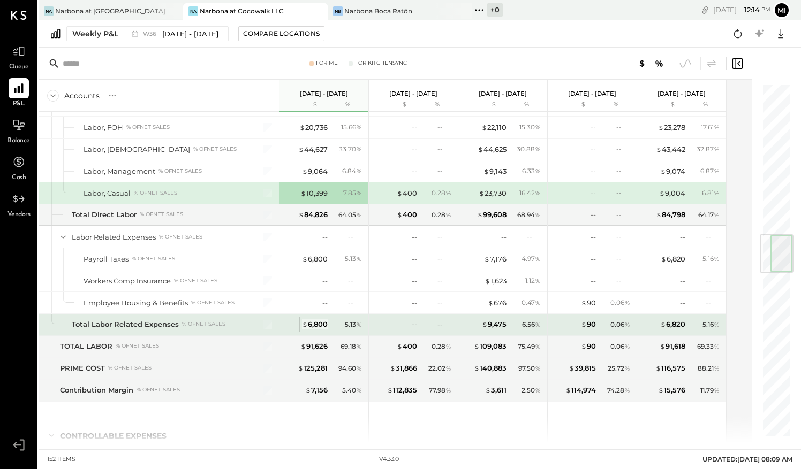
click at [313, 320] on div "$ 6,800" at bounding box center [315, 325] width 26 height 10
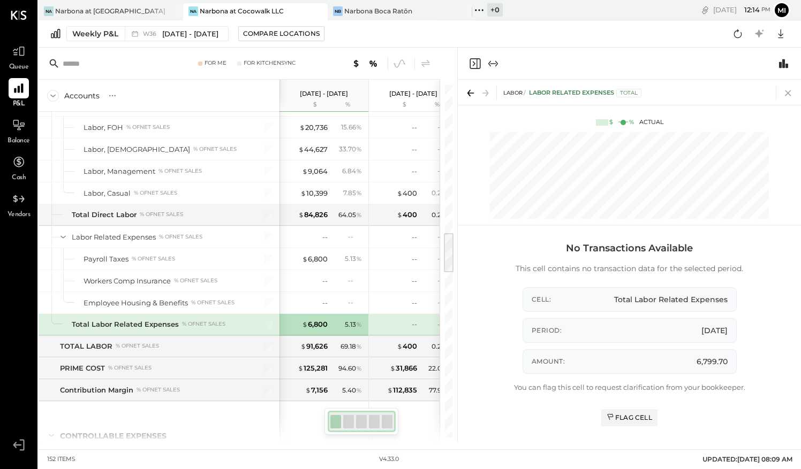
click at [787, 95] on icon at bounding box center [788, 93] width 15 height 15
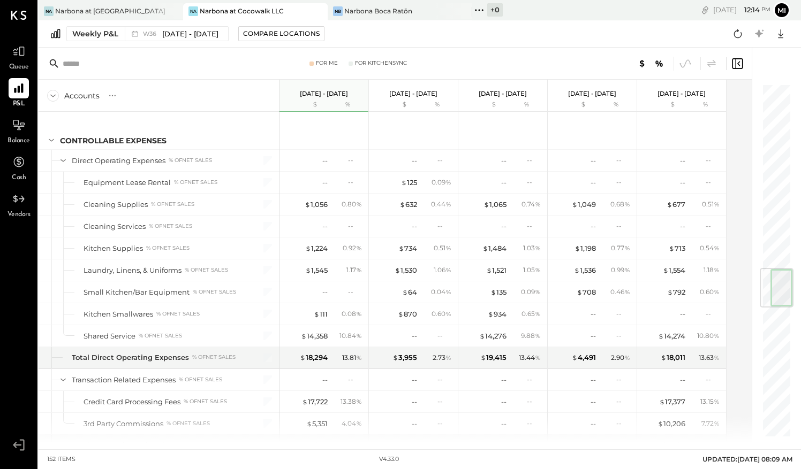
scroll to position [1531, 0]
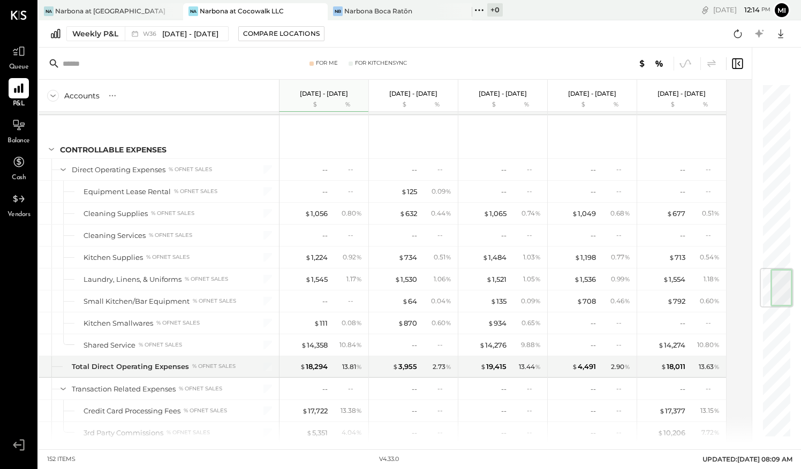
drag, startPoint x: 781, startPoint y: 289, endPoint x: 783, endPoint y: 281, distance: 8.7
click at [783, 281] on div at bounding box center [781, 287] width 22 height 37
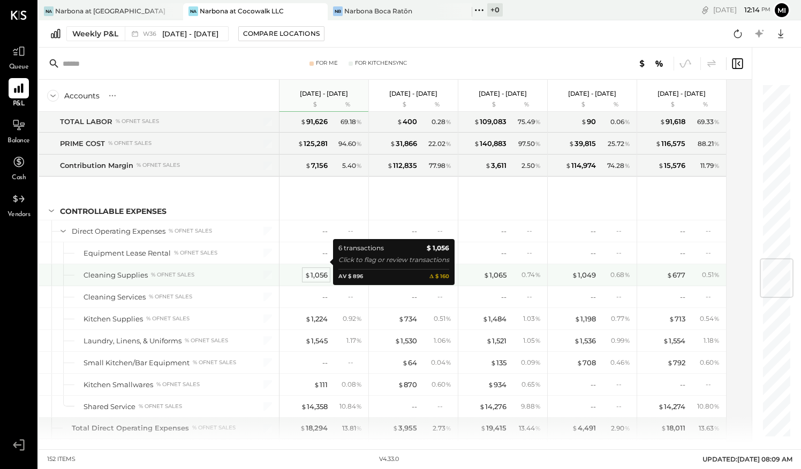
click at [320, 270] on div "$ 1,056" at bounding box center [316, 275] width 23 height 10
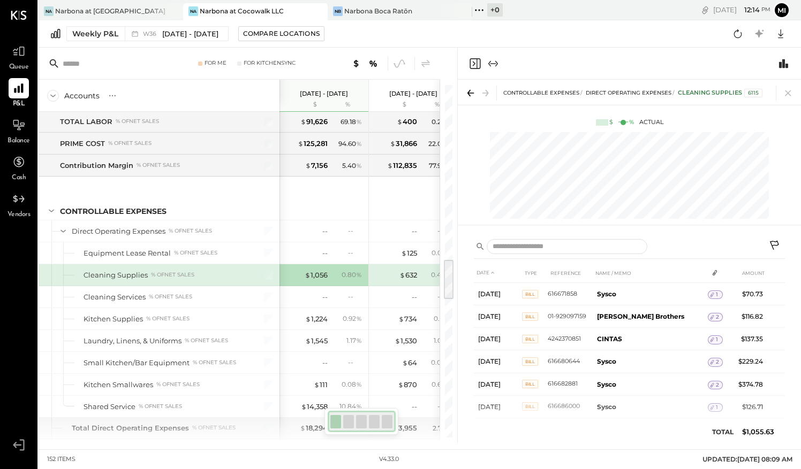
drag, startPoint x: 785, startPoint y: 379, endPoint x: 785, endPoint y: 399, distance: 20.3
click at [785, 399] on div "DATE TYPE REFERENCE NAME / MEMO AMOUNT [DATE] Bill 616671858 Sysco 1 $70.73 [DA…" at bounding box center [629, 337] width 343 height 211
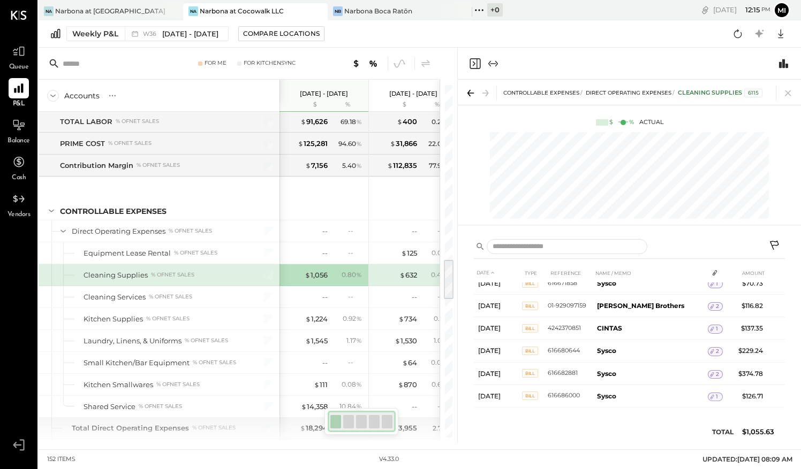
scroll to position [4, 0]
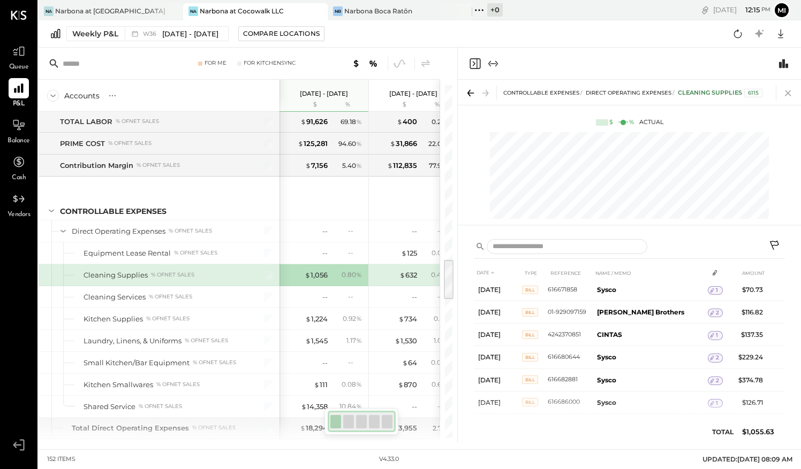
click at [788, 88] on icon at bounding box center [788, 93] width 15 height 15
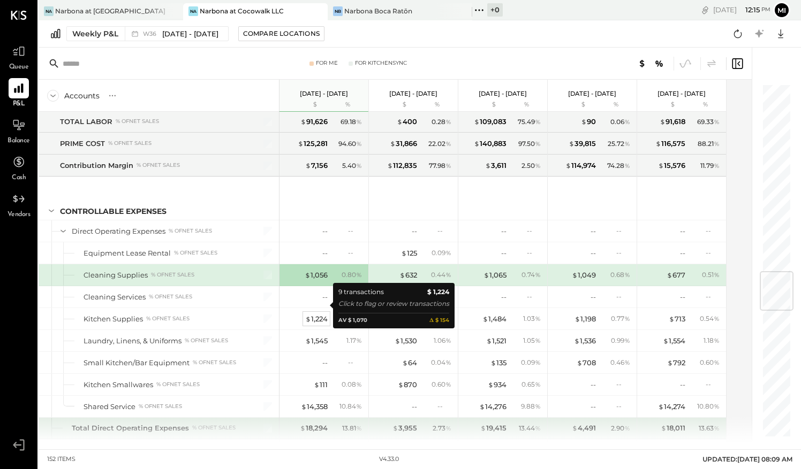
click at [314, 304] on div "$ 84,054 62.04 % $ 11,270 8.32 % $ 1,361 1.00 % $ 10,001 7.38 % $ 5,139 3.79 % …" at bounding box center [323, 122] width 89 height 2959
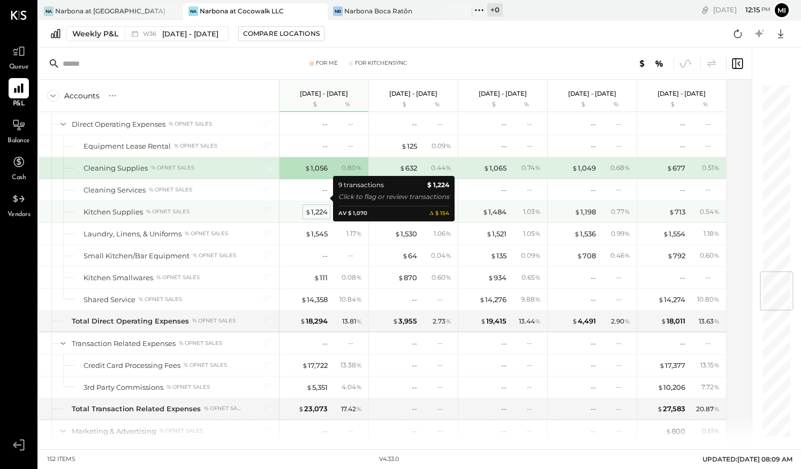
click at [314, 207] on div "$ 1,224" at bounding box center [316, 212] width 22 height 10
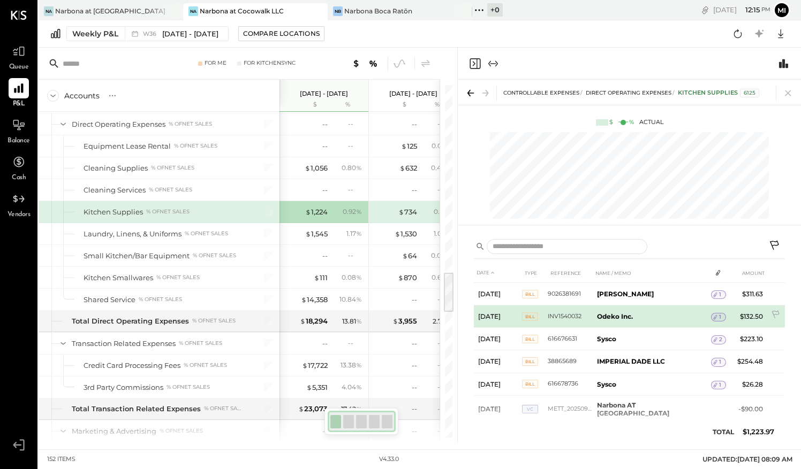
click at [717, 315] on div "1" at bounding box center [718, 317] width 15 height 9
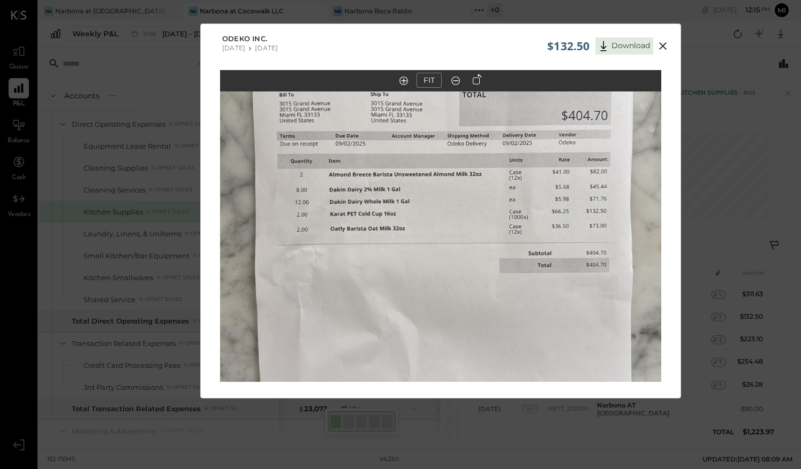
click at [659, 47] on icon at bounding box center [662, 46] width 13 height 13
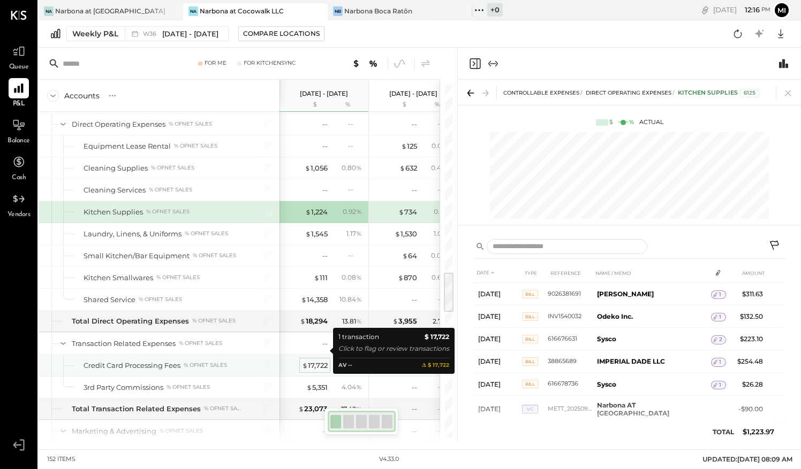
click at [318, 361] on div "$ 17,722" at bounding box center [315, 366] width 26 height 10
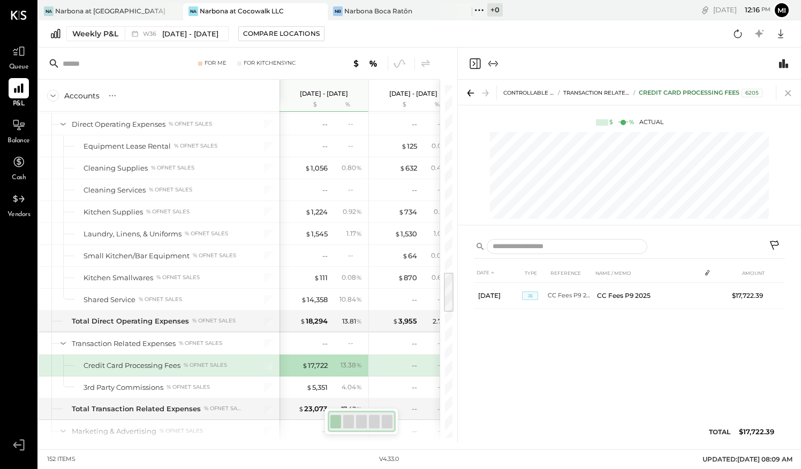
click at [789, 91] on icon at bounding box center [788, 93] width 15 height 15
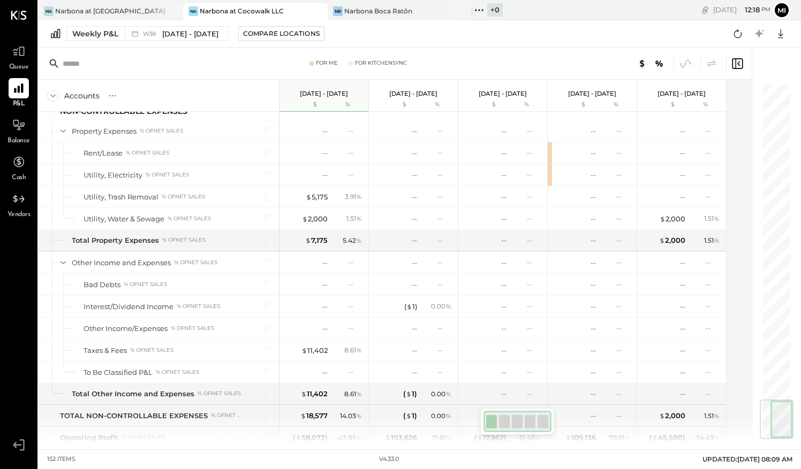
scroll to position [2632, 0]
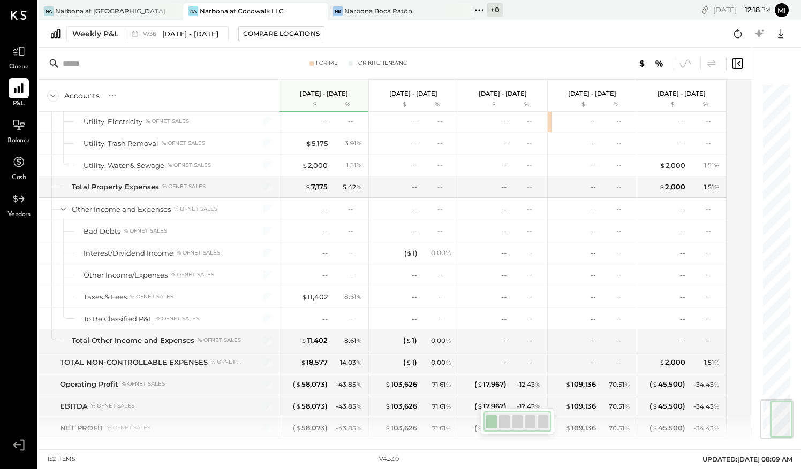
drag, startPoint x: 784, startPoint y: 108, endPoint x: 798, endPoint y: 430, distance: 322.6
click at [798, 430] on div "For Me For KitchenSync Accounts S % GL [DATE] - [DATE] $ % [DATE] - [DATE] $ % …" at bounding box center [420, 246] width 762 height 396
click at [124, 11] on div "Narbona at [GEOGRAPHIC_DATA] LLC" at bounding box center [111, 10] width 112 height 9
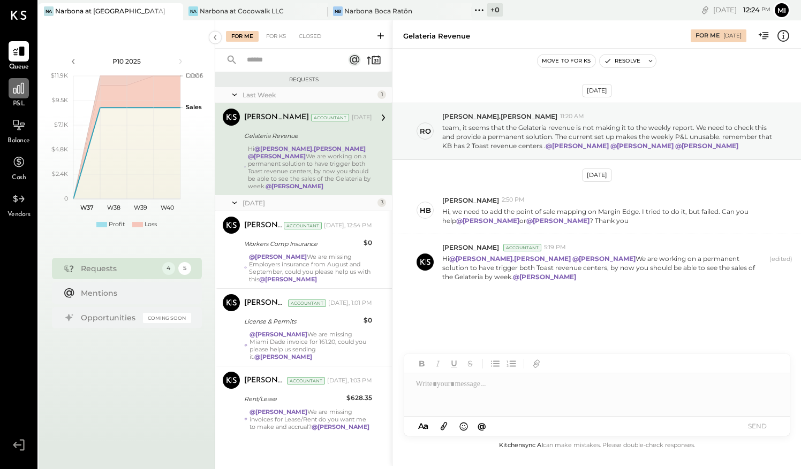
click at [21, 95] on icon at bounding box center [19, 88] width 14 height 14
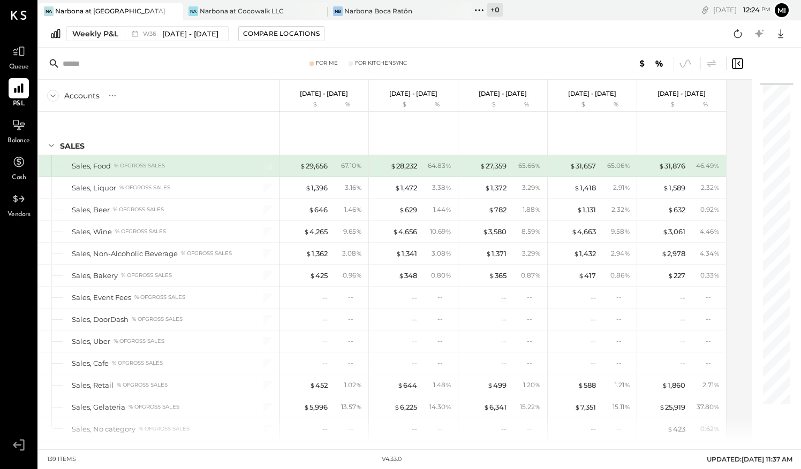
click at [100, 7] on div "Narbona at [GEOGRAPHIC_DATA] LLC" at bounding box center [111, 10] width 112 height 9
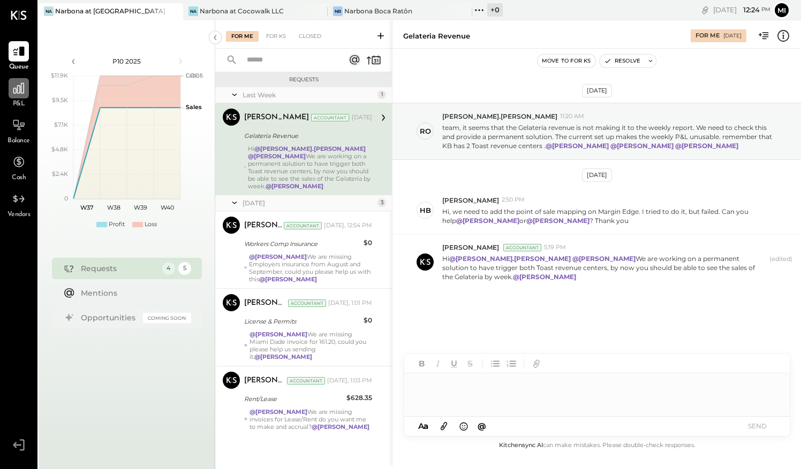
click at [21, 90] on icon at bounding box center [18, 88] width 11 height 11
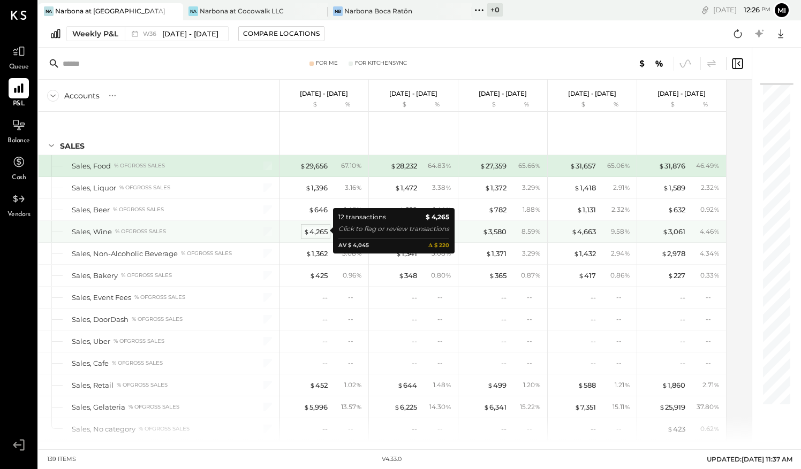
click at [320, 229] on div "$ 4,265" at bounding box center [316, 232] width 24 height 10
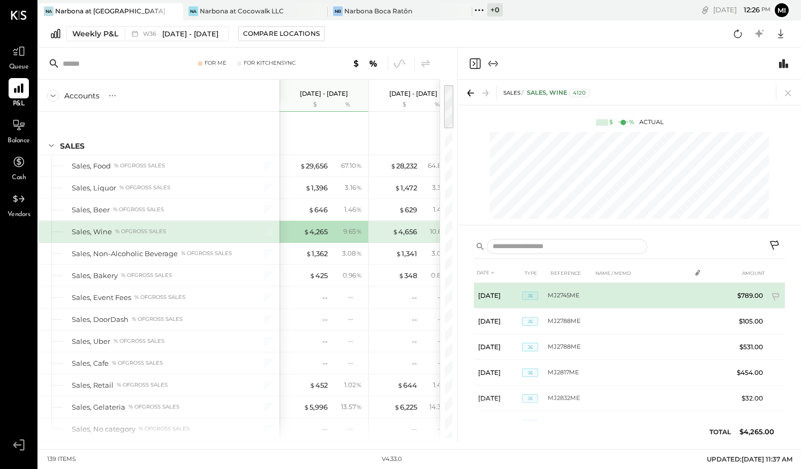
click at [737, 293] on td "$789.00" at bounding box center [746, 296] width 41 height 26
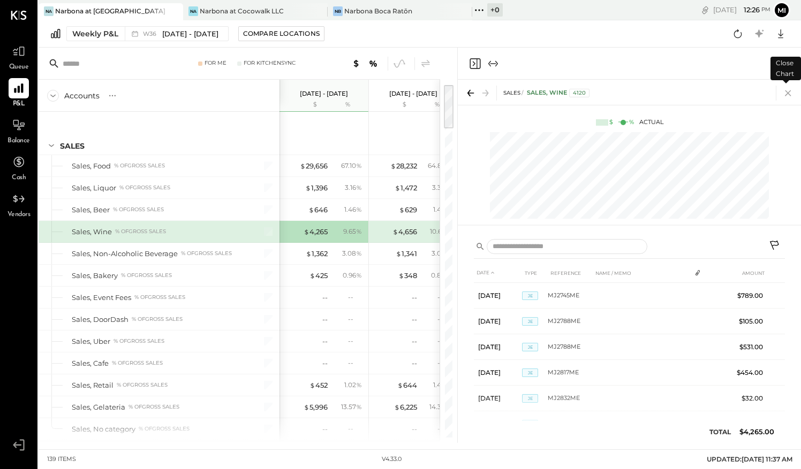
click at [787, 92] on icon at bounding box center [788, 93] width 15 height 15
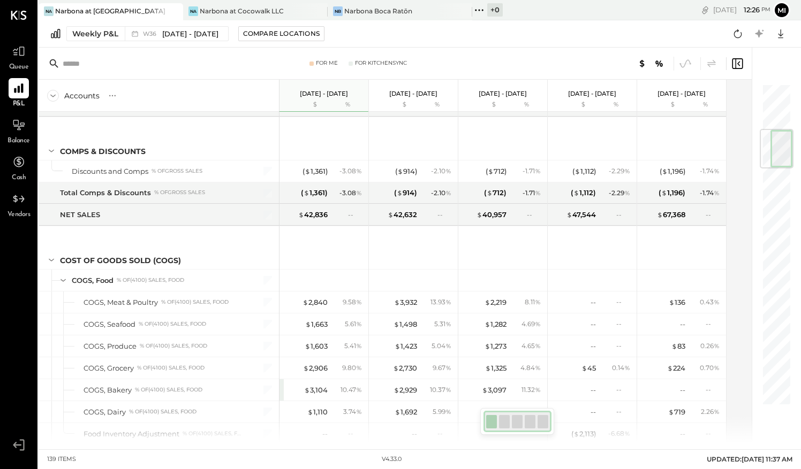
scroll to position [373, 0]
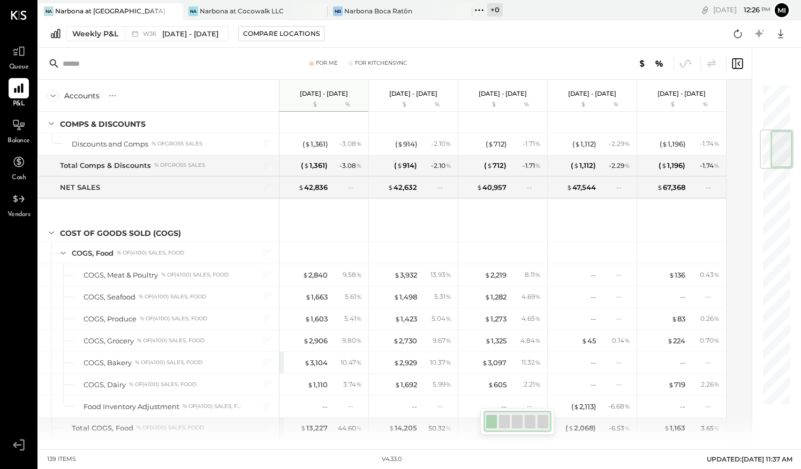
drag, startPoint x: 781, startPoint y: 108, endPoint x: 786, endPoint y: 152, distance: 44.8
click at [786, 152] on div at bounding box center [777, 150] width 34 height 40
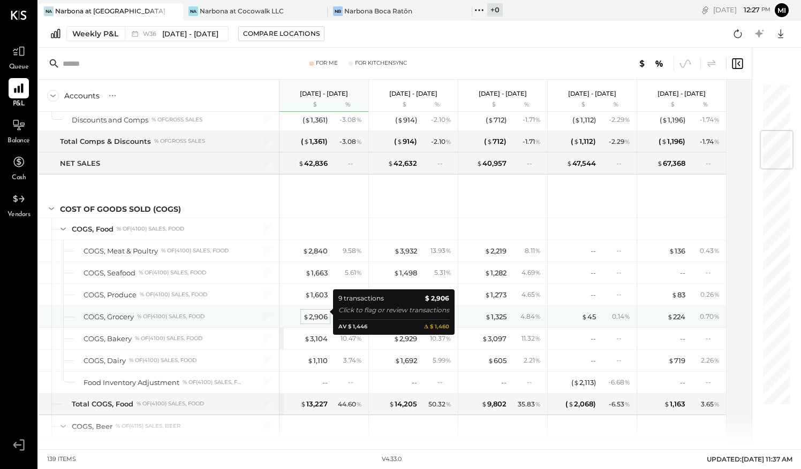
click at [317, 313] on div "$ 2,906" at bounding box center [315, 317] width 25 height 10
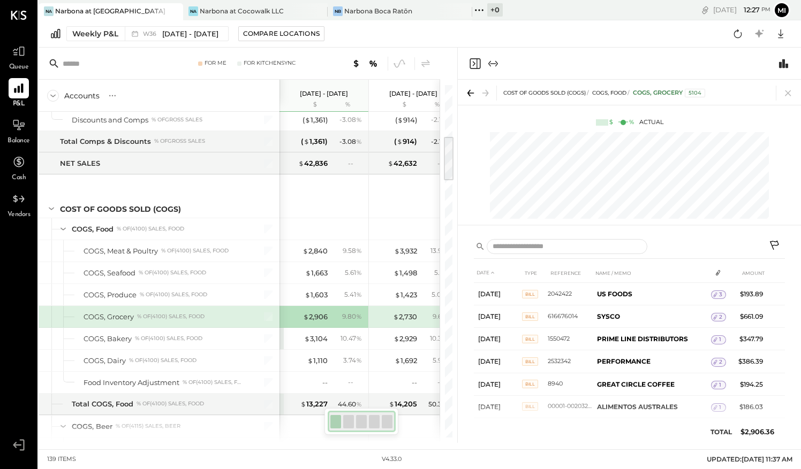
drag, startPoint x: 785, startPoint y: 309, endPoint x: 788, endPoint y: 342, distance: 32.3
click at [788, 342] on div "DATE TYPE REFERENCE NAME / MEMO AMOUNT [DATE] Bill 2042422 US FOODS 3 $193.89 […" at bounding box center [629, 337] width 343 height 211
click at [790, 94] on icon at bounding box center [788, 93] width 15 height 15
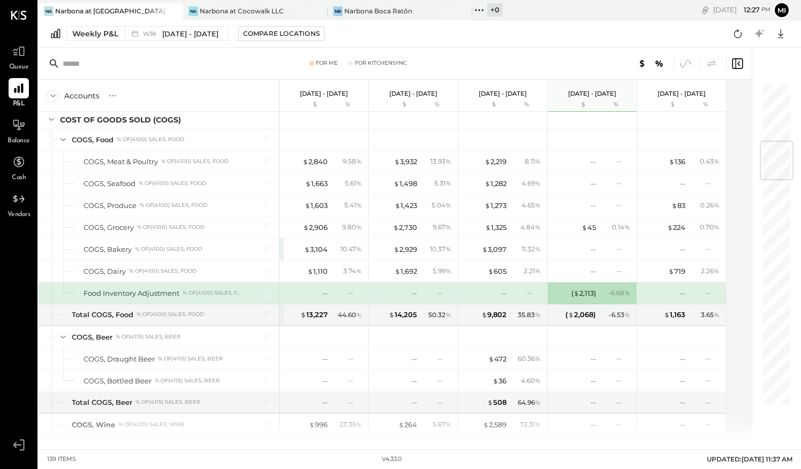
scroll to position [508, 0]
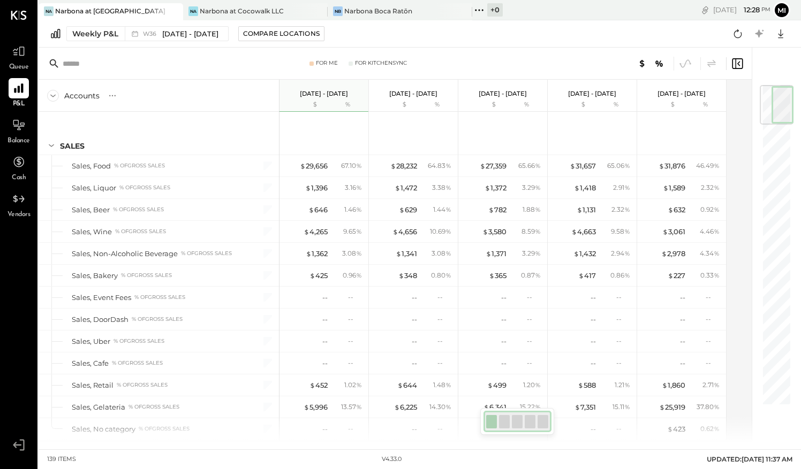
drag, startPoint x: 790, startPoint y: 164, endPoint x: 776, endPoint y: 90, distance: 75.2
click at [776, 90] on div at bounding box center [777, 105] width 34 height 40
click at [133, 10] on div "Narbona at [GEOGRAPHIC_DATA] LLC" at bounding box center [111, 10] width 112 height 9
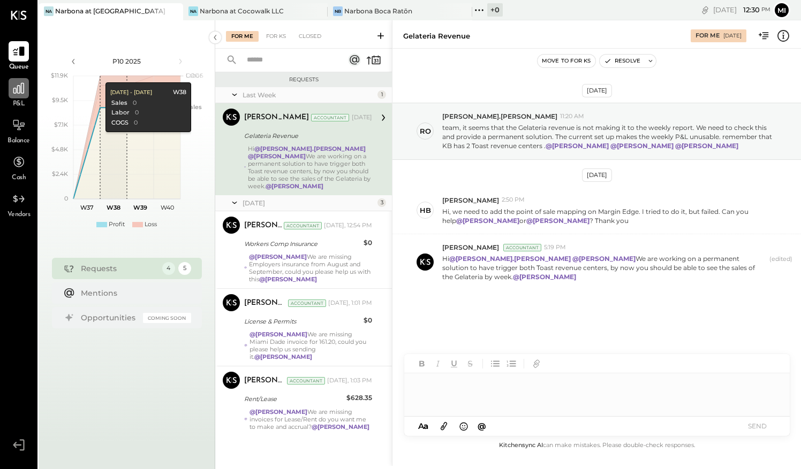
click at [22, 92] on icon at bounding box center [19, 88] width 14 height 14
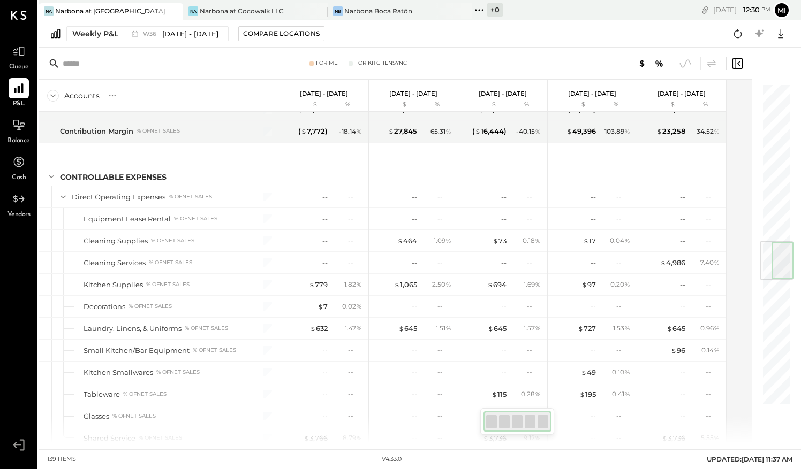
drag, startPoint x: 780, startPoint y: 135, endPoint x: 763, endPoint y: 267, distance: 133.3
click at [763, 267] on div at bounding box center [777, 261] width 34 height 40
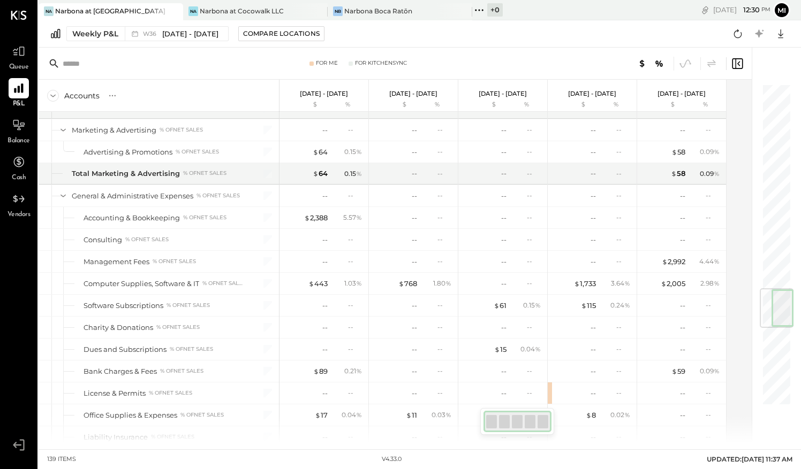
scroll to position [1706, 0]
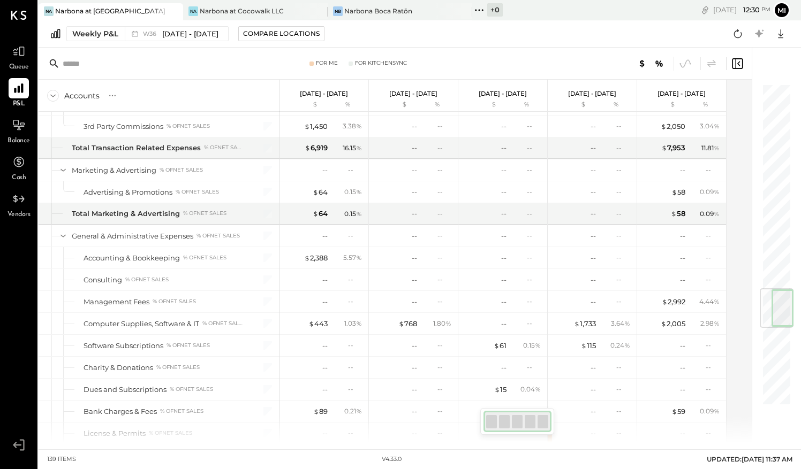
drag, startPoint x: 763, startPoint y: 267, endPoint x: 788, endPoint y: 310, distance: 49.9
click at [788, 310] on div at bounding box center [777, 309] width 34 height 40
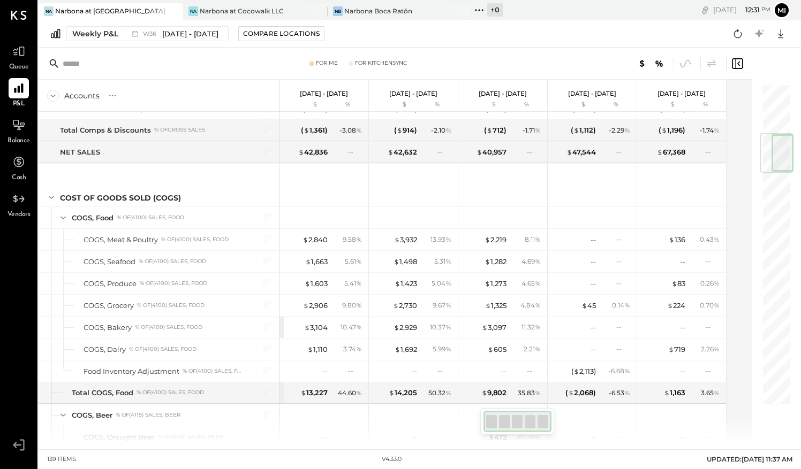
scroll to position [426, 0]
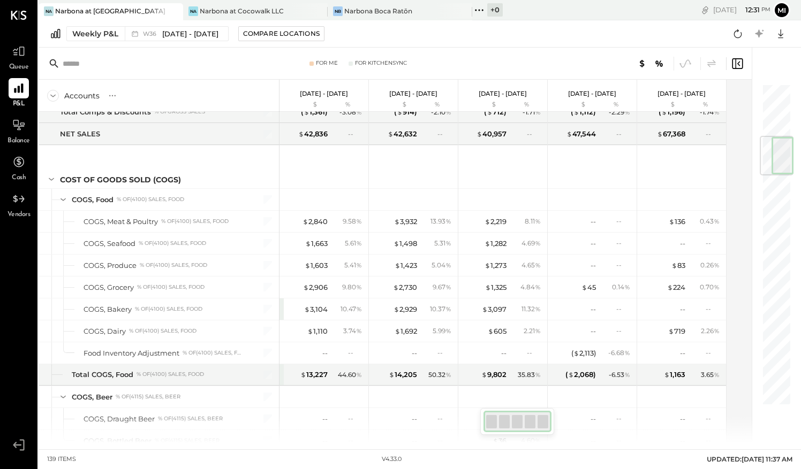
drag, startPoint x: 771, startPoint y: 300, endPoint x: 779, endPoint y: 147, distance: 152.8
click at [779, 147] on div at bounding box center [777, 156] width 34 height 40
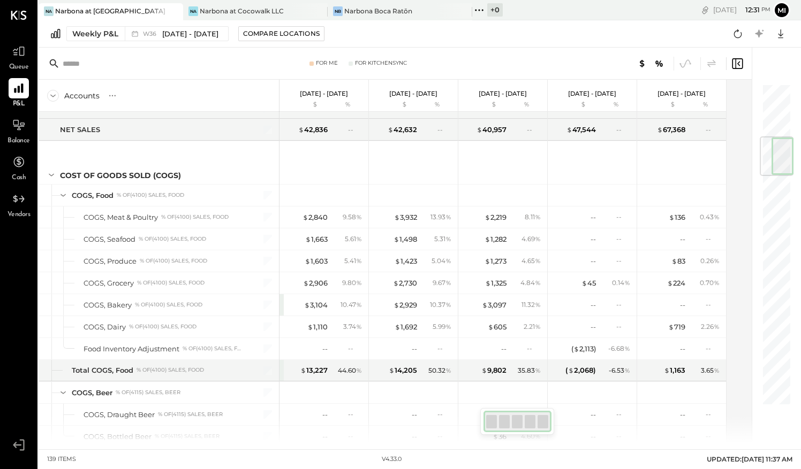
drag, startPoint x: 779, startPoint y: 147, endPoint x: 783, endPoint y: 158, distance: 11.7
click at [783, 158] on div at bounding box center [777, 157] width 34 height 40
